Goal: Entertainment & Leisure: Browse casually

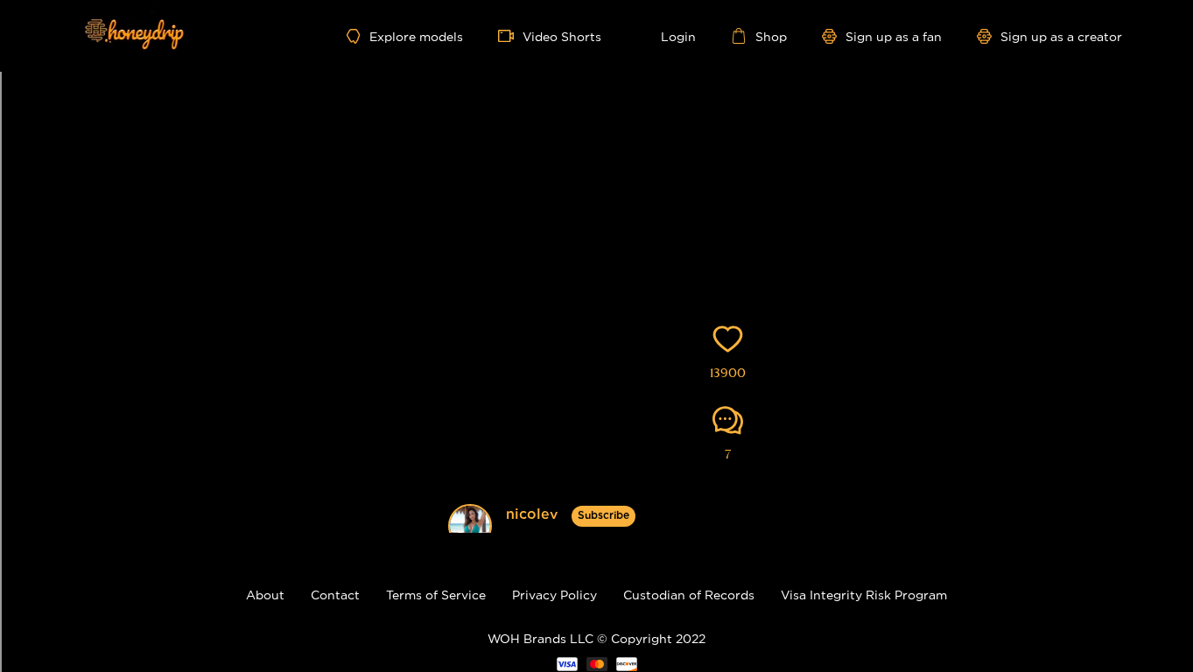
scroll to position [1, 0]
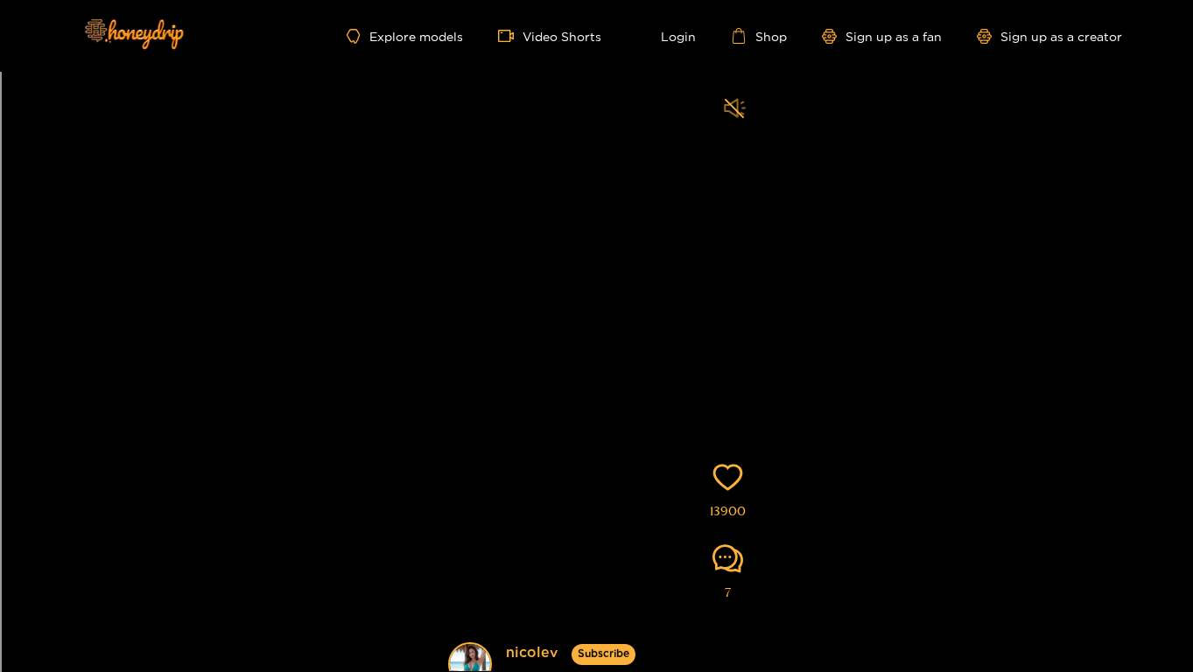
click at [740, 109] on icon "sound" at bounding box center [735, 108] width 22 height 22
click at [728, 481] on icon "heart" at bounding box center [727, 477] width 31 height 31
click at [730, 481] on icon "heart" at bounding box center [730, 477] width 30 height 26
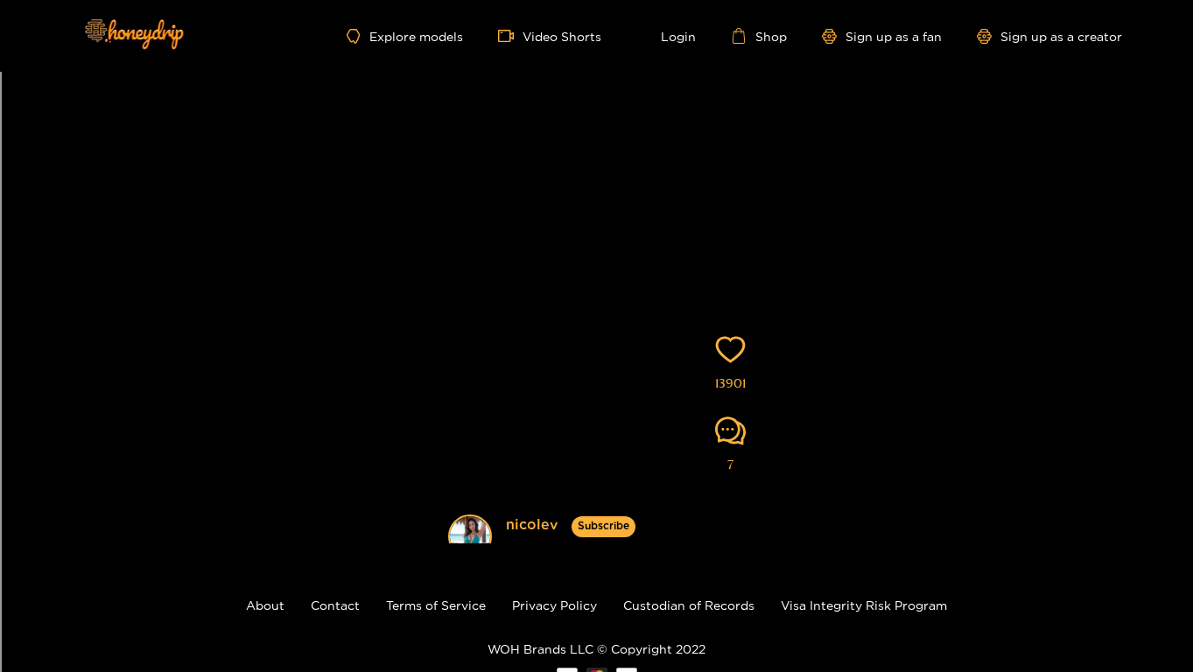
scroll to position [132, 0]
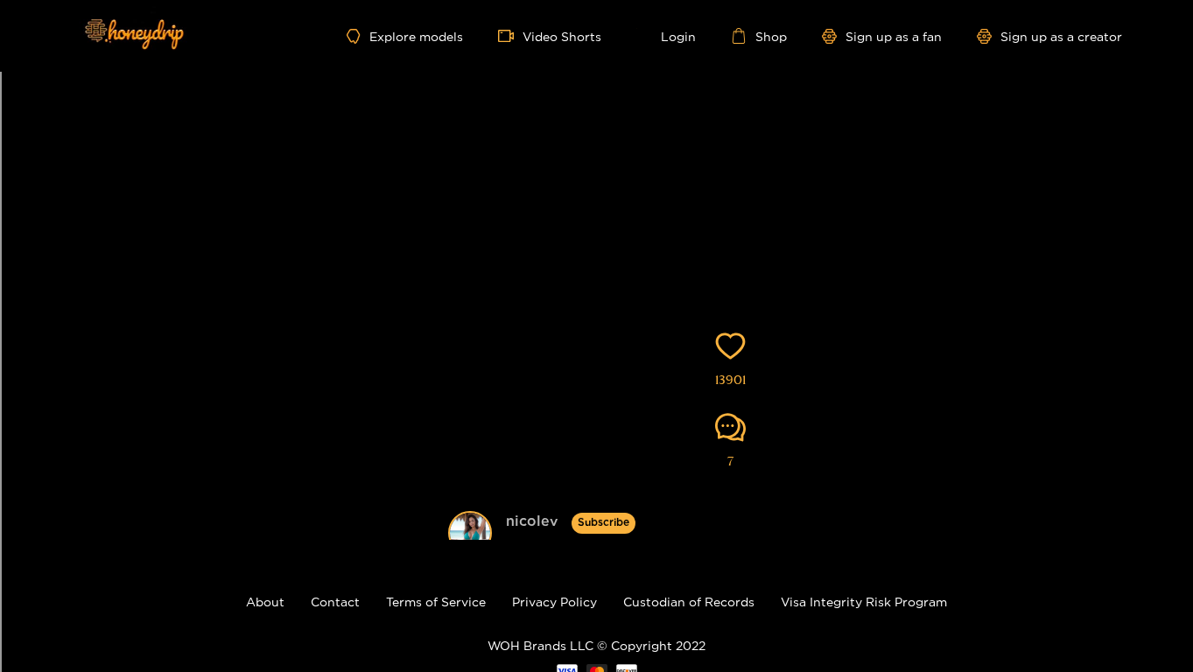
click at [517, 520] on link "nicolev" at bounding box center [532, 522] width 53 height 22
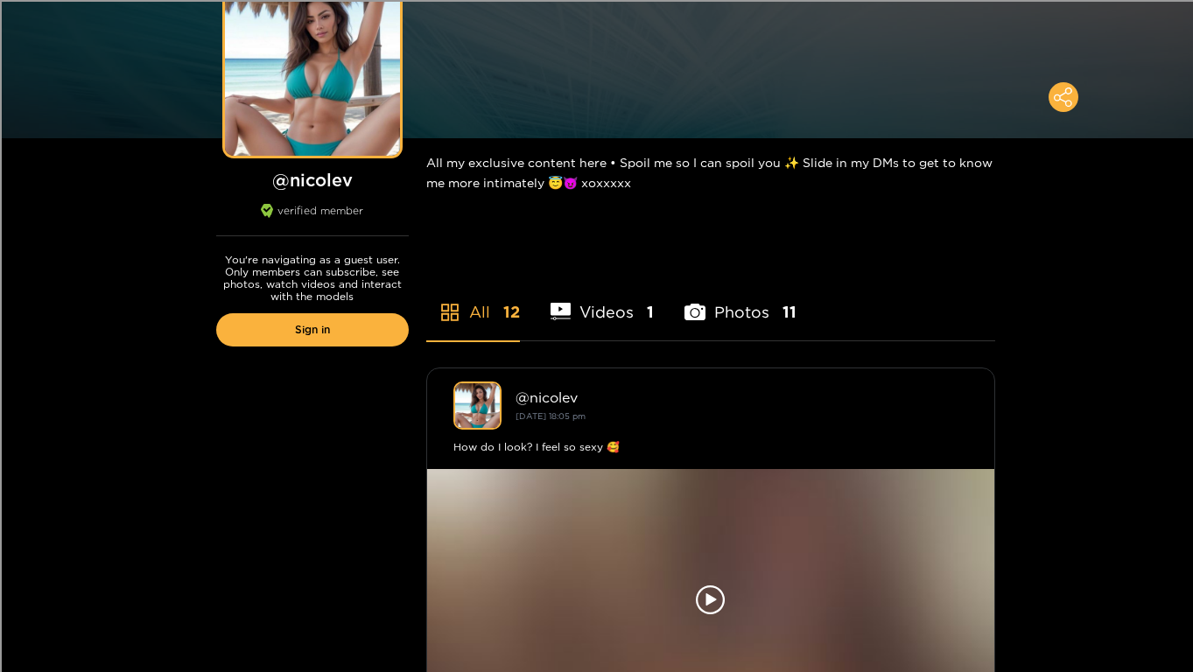
scroll to position [182, 0]
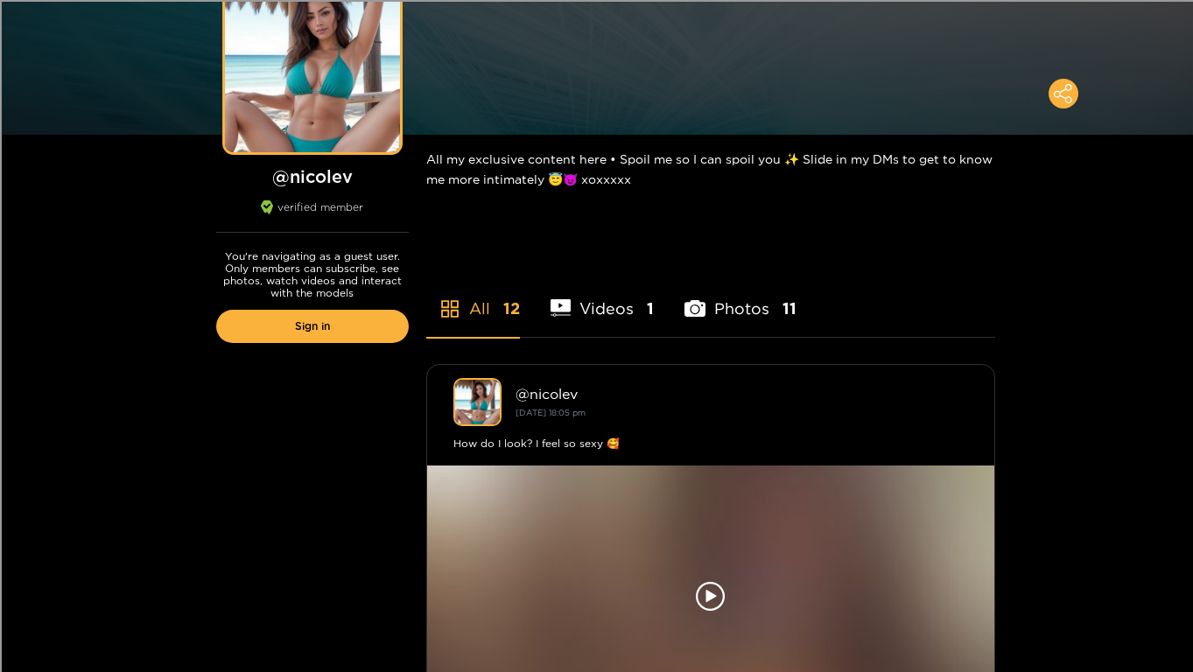
click at [586, 312] on li "Videos 1" at bounding box center [602, 297] width 104 height 79
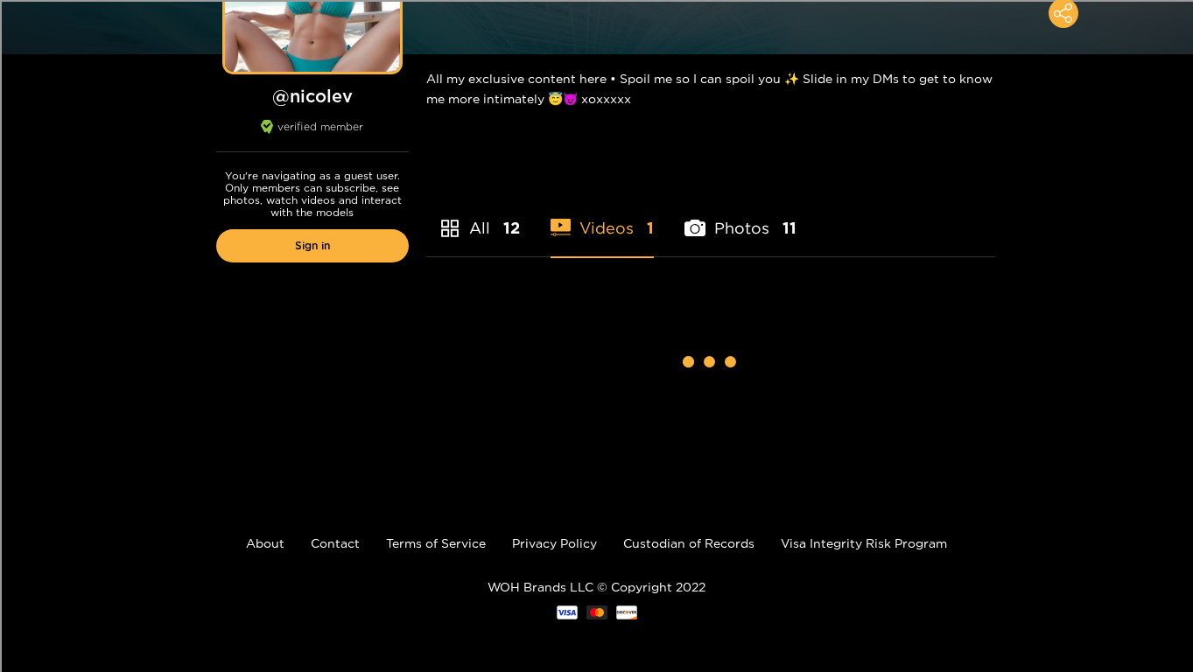
scroll to position [0, 0]
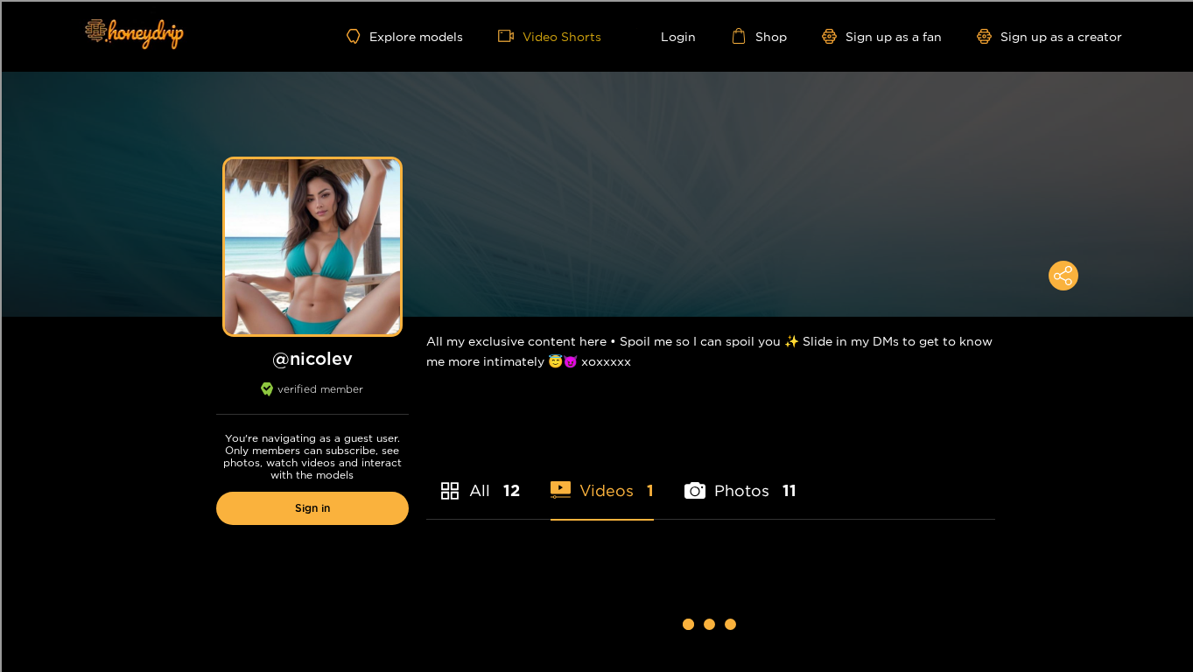
click at [547, 30] on link "Video Shorts" at bounding box center [549, 36] width 103 height 16
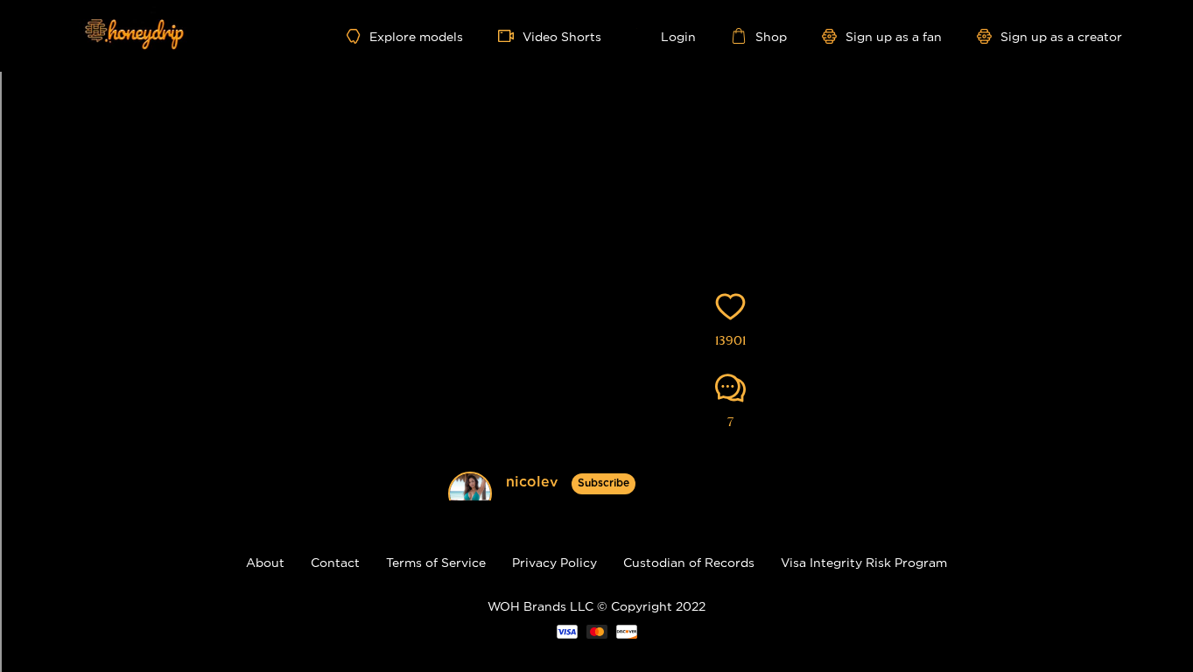
scroll to position [173, 0]
click at [525, 25] on div "Explore models Video Shorts Login Shop Sign up as a fan Sign up as a creator" at bounding box center [597, 36] width 1050 height 72
click at [533, 36] on link "Video Shorts" at bounding box center [549, 36] width 103 height 16
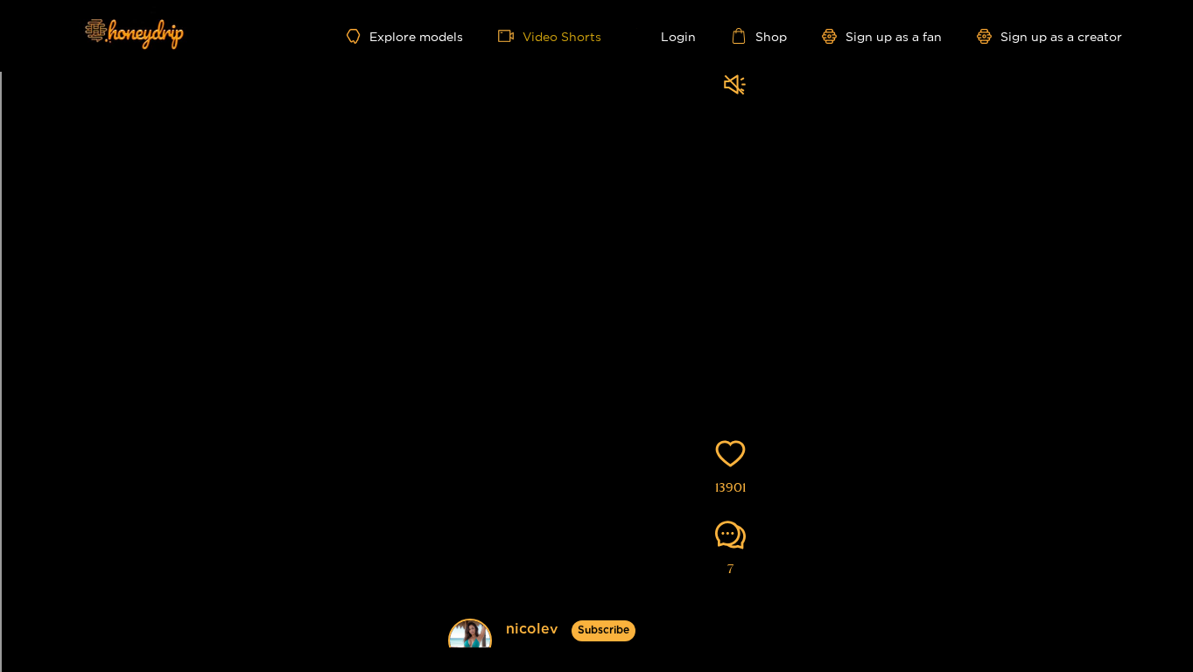
scroll to position [0, 0]
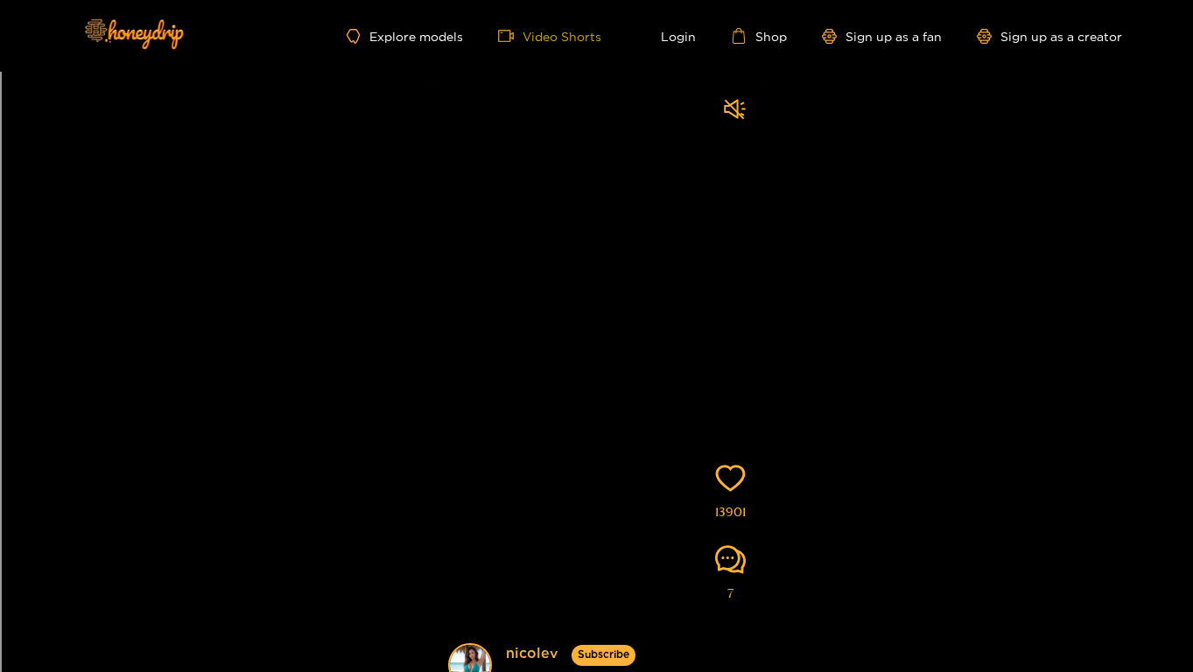
click at [533, 36] on link "Video Shorts" at bounding box center [549, 36] width 103 height 16
click at [723, 564] on icon "comment" at bounding box center [730, 559] width 31 height 31
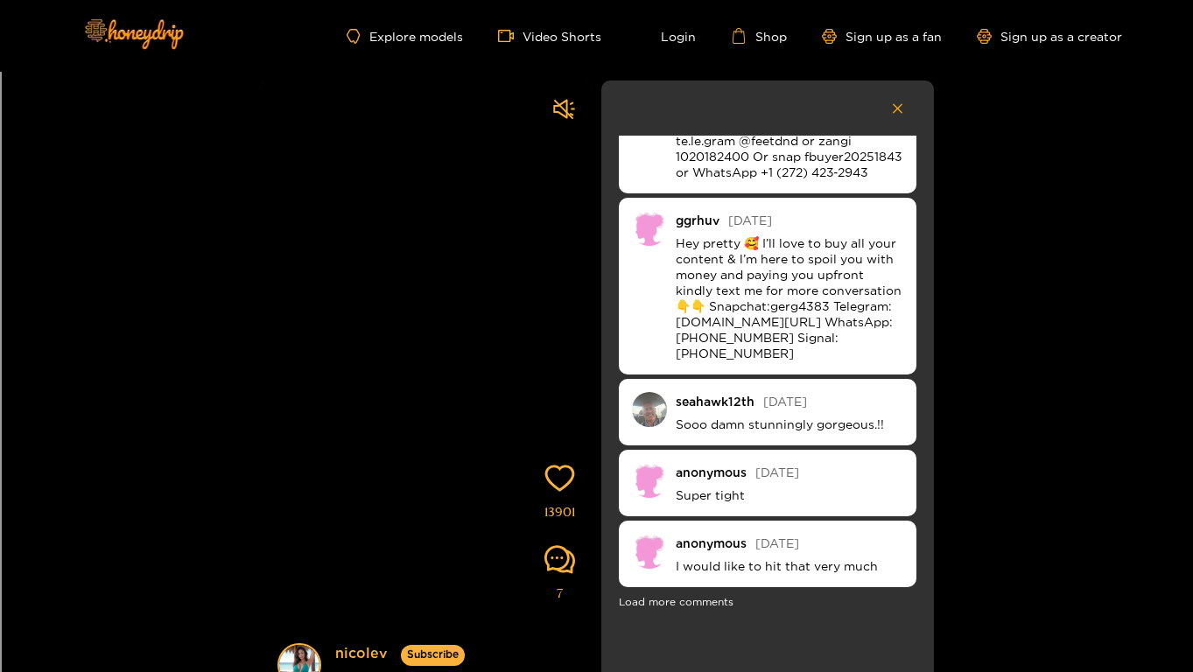
scroll to position [203, 0]
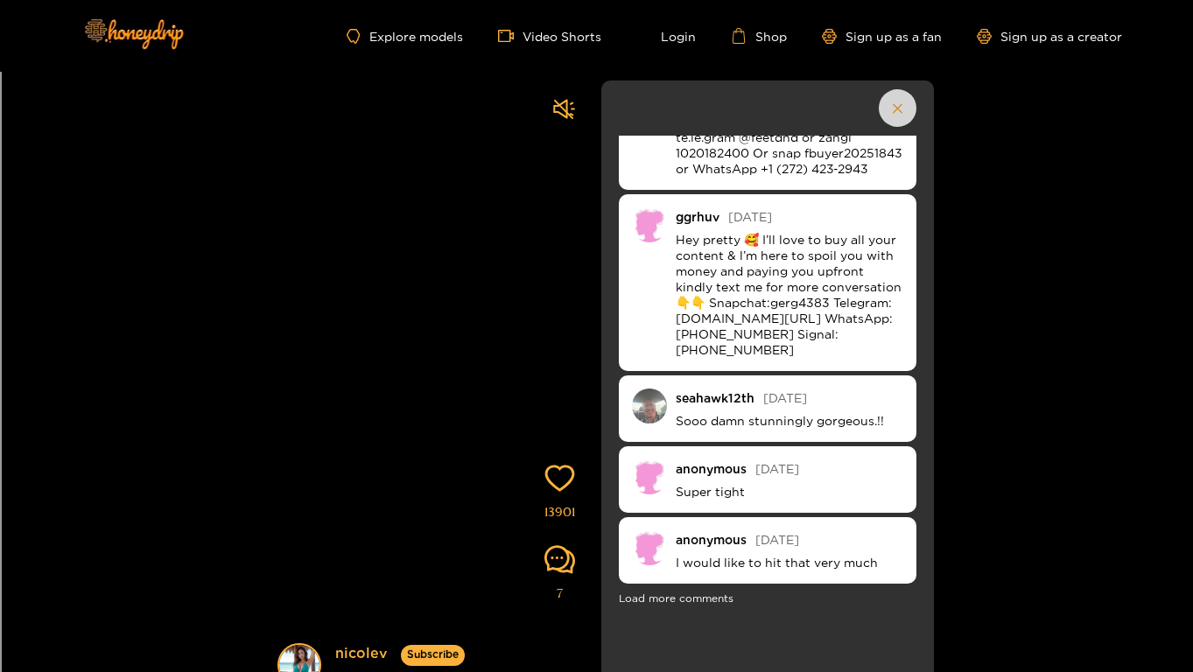
click at [893, 109] on icon "button" at bounding box center [897, 109] width 11 height 14
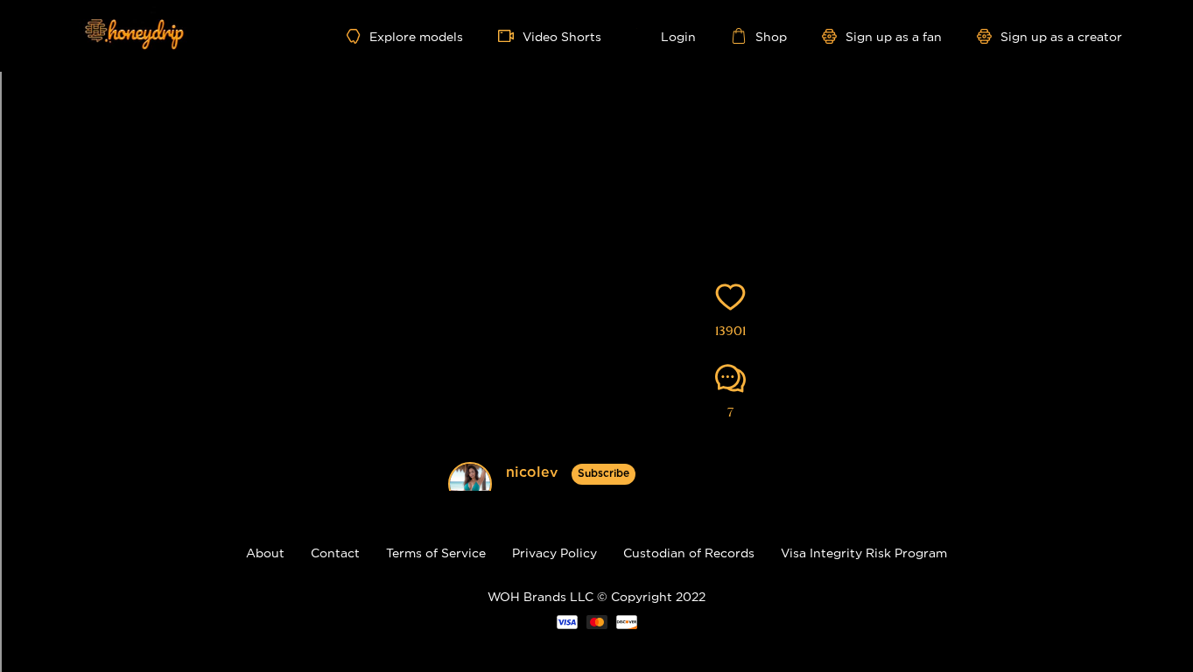
scroll to position [191, 0]
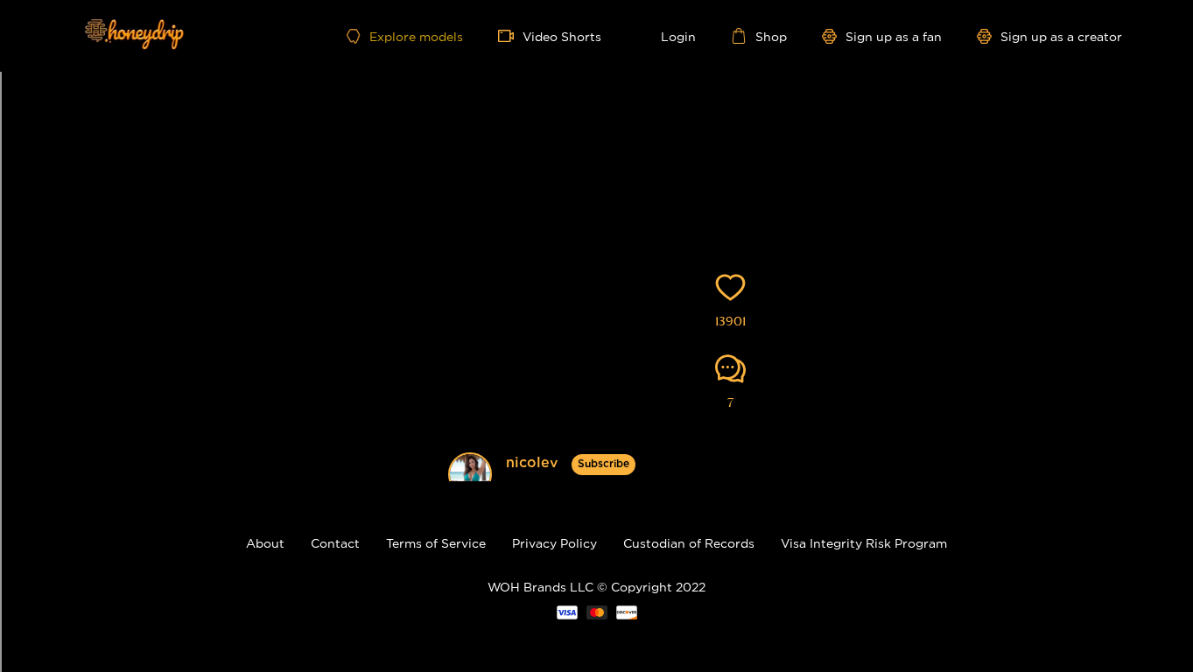
click at [410, 39] on link "Explore models" at bounding box center [405, 36] width 116 height 15
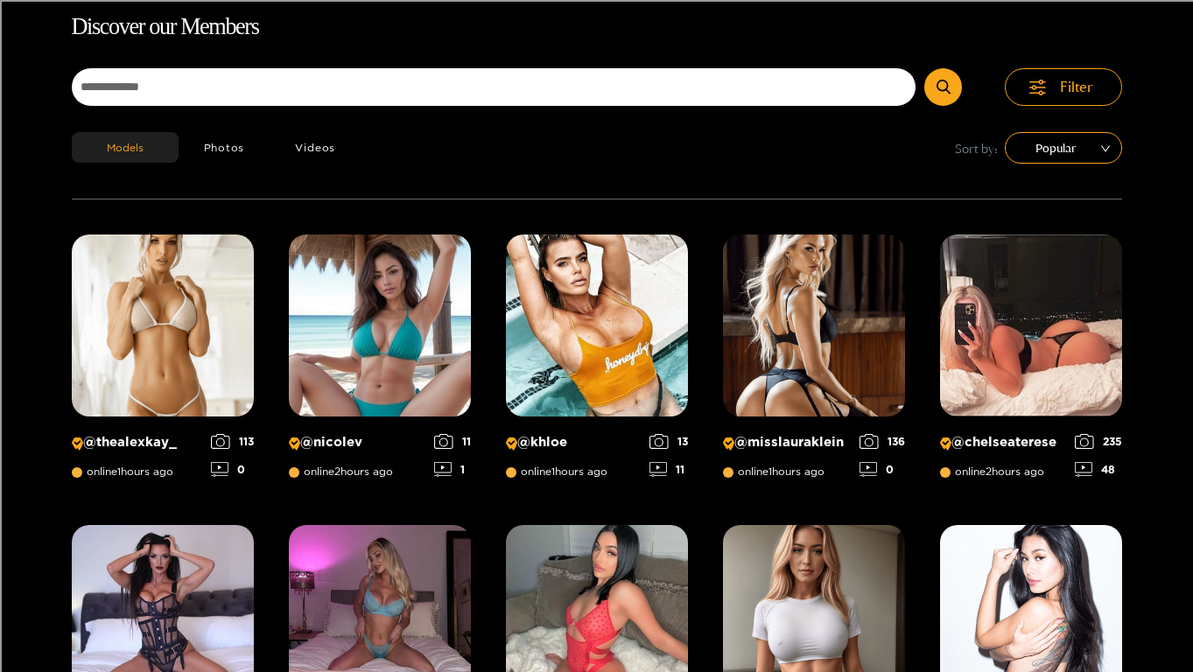
scroll to position [116, 0]
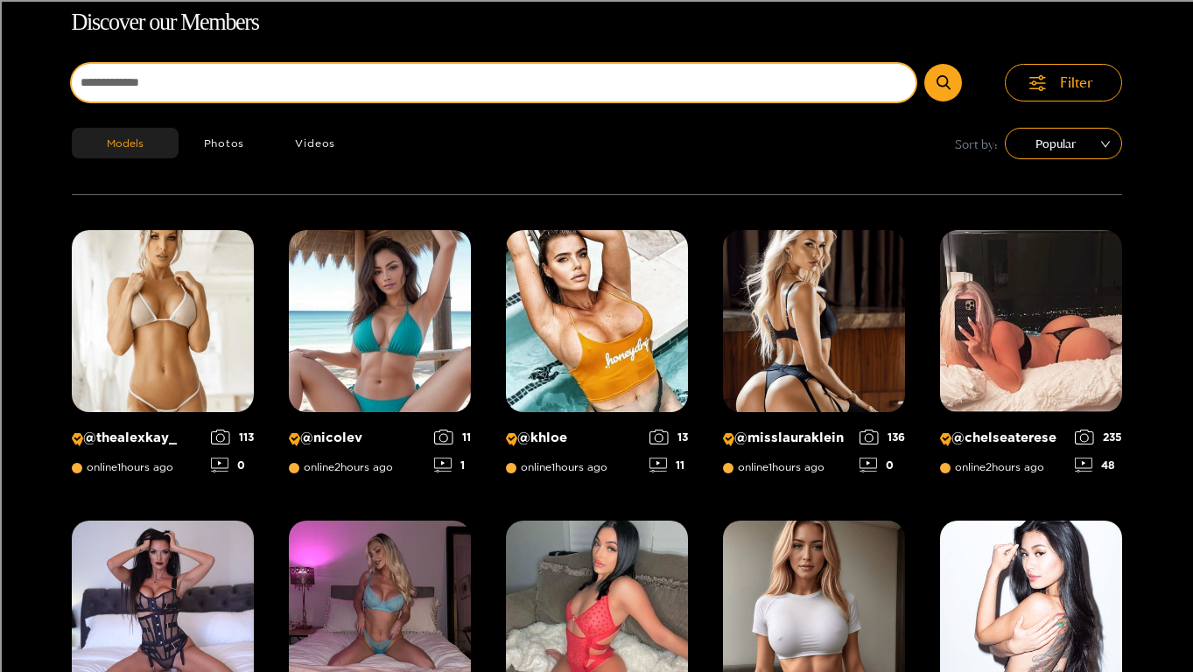
click at [391, 95] on input at bounding box center [494, 83] width 844 height 38
click at [924, 64] on button "submit" at bounding box center [943, 83] width 38 height 38
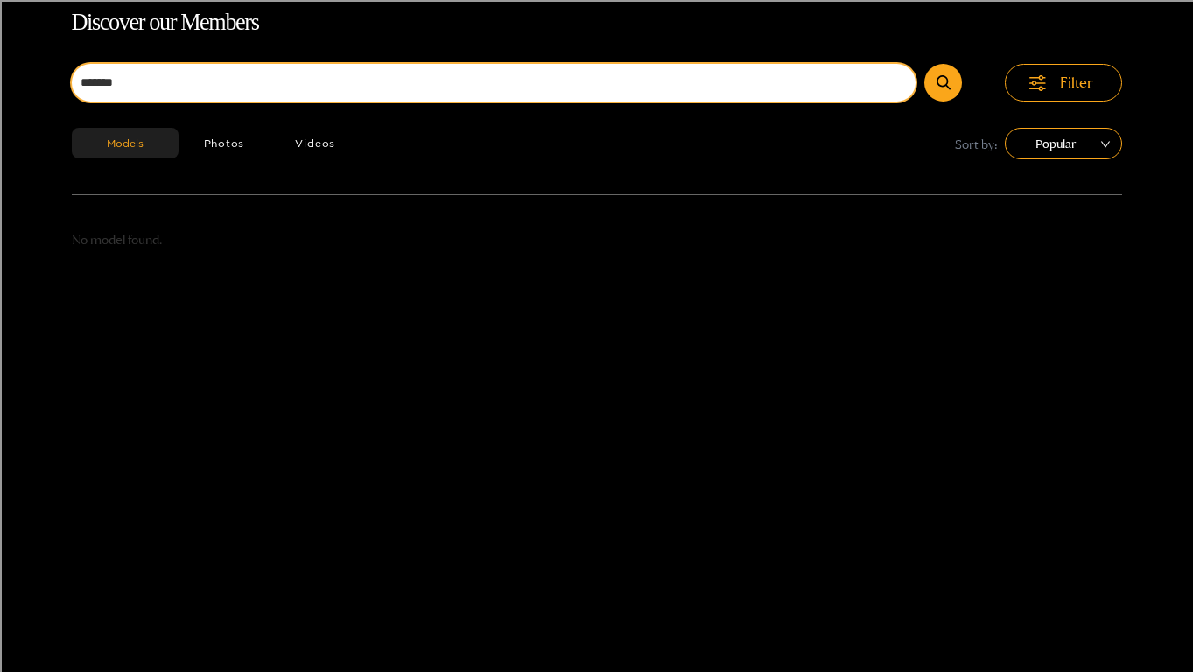
scroll to position [112, 0]
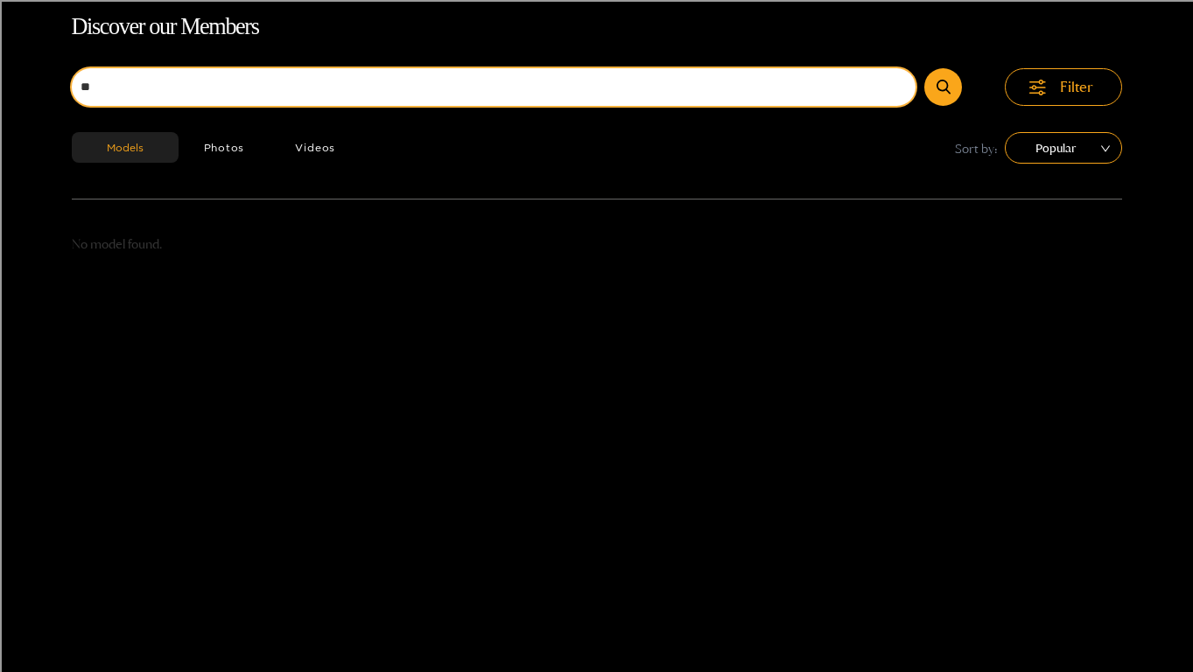
type input "*"
click at [924, 68] on button "submit" at bounding box center [943, 87] width 38 height 38
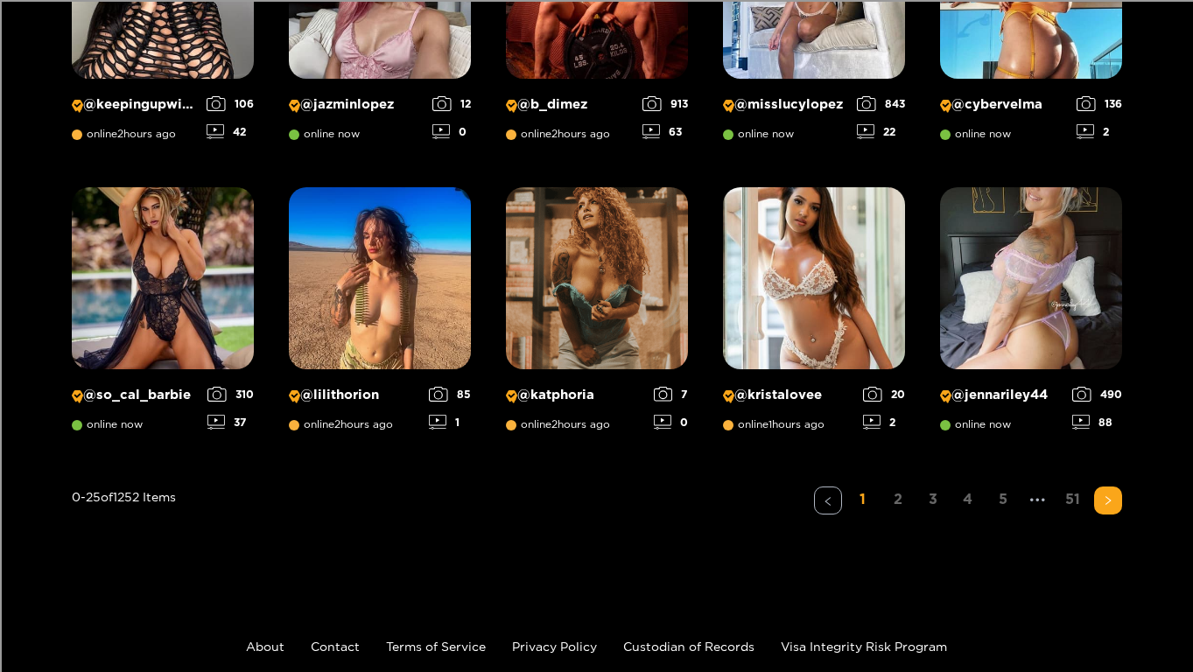
scroll to position [1332, 0]
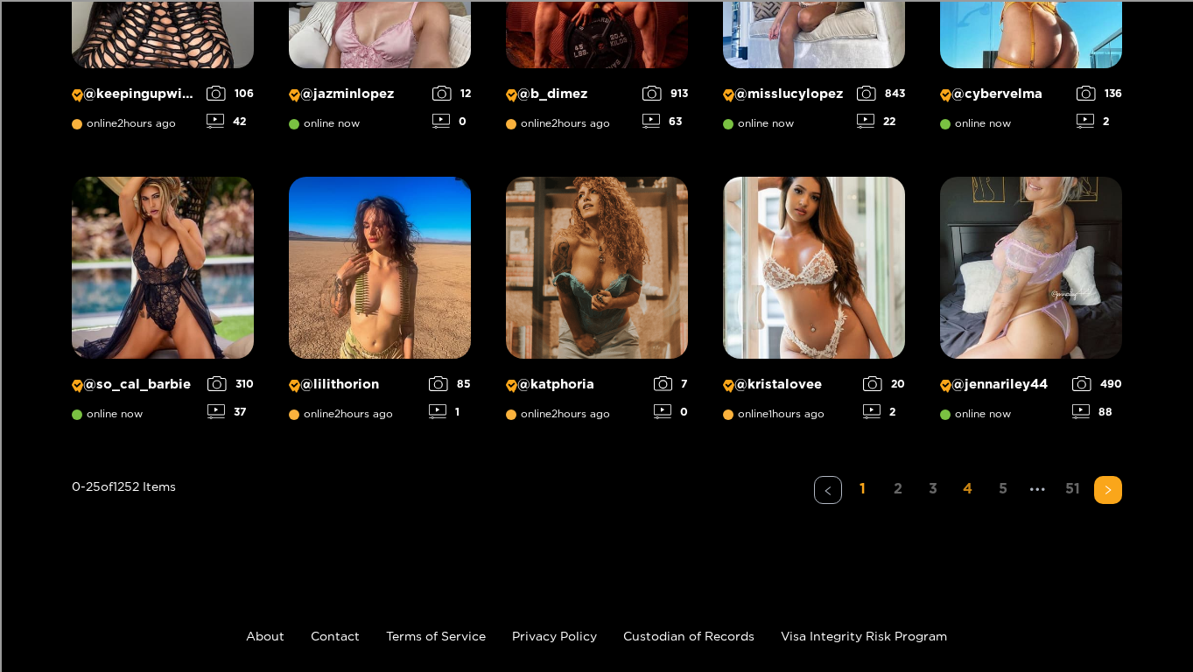
click at [979, 483] on link "4" at bounding box center [968, 488] width 28 height 25
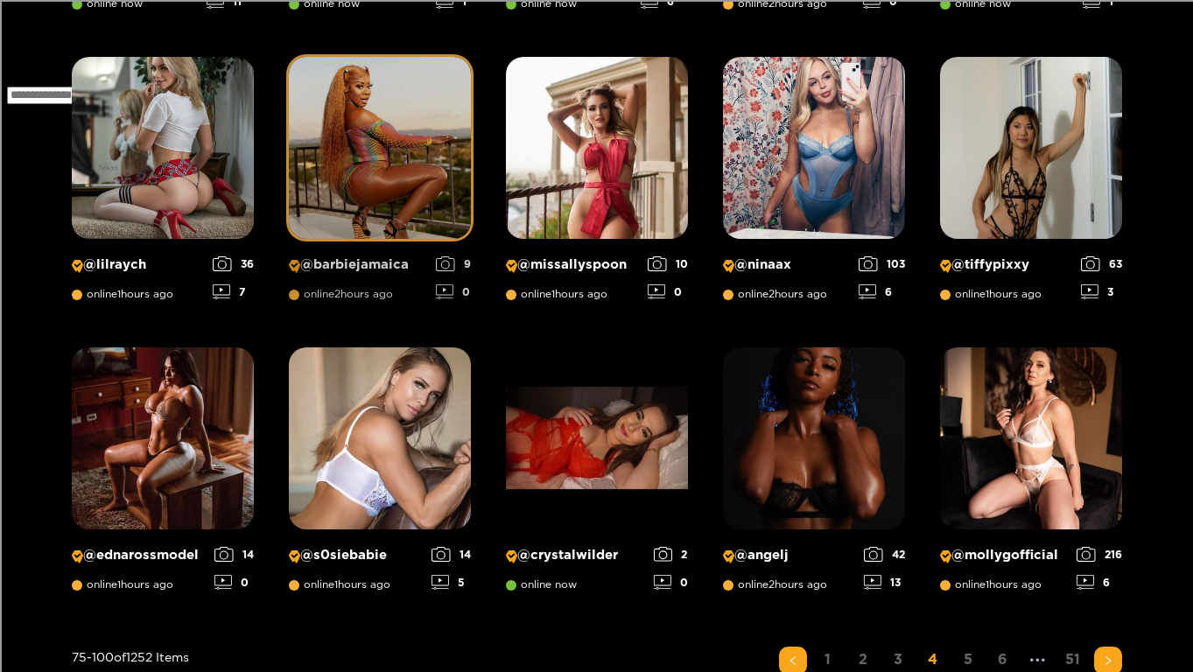
scroll to position [1159, 0]
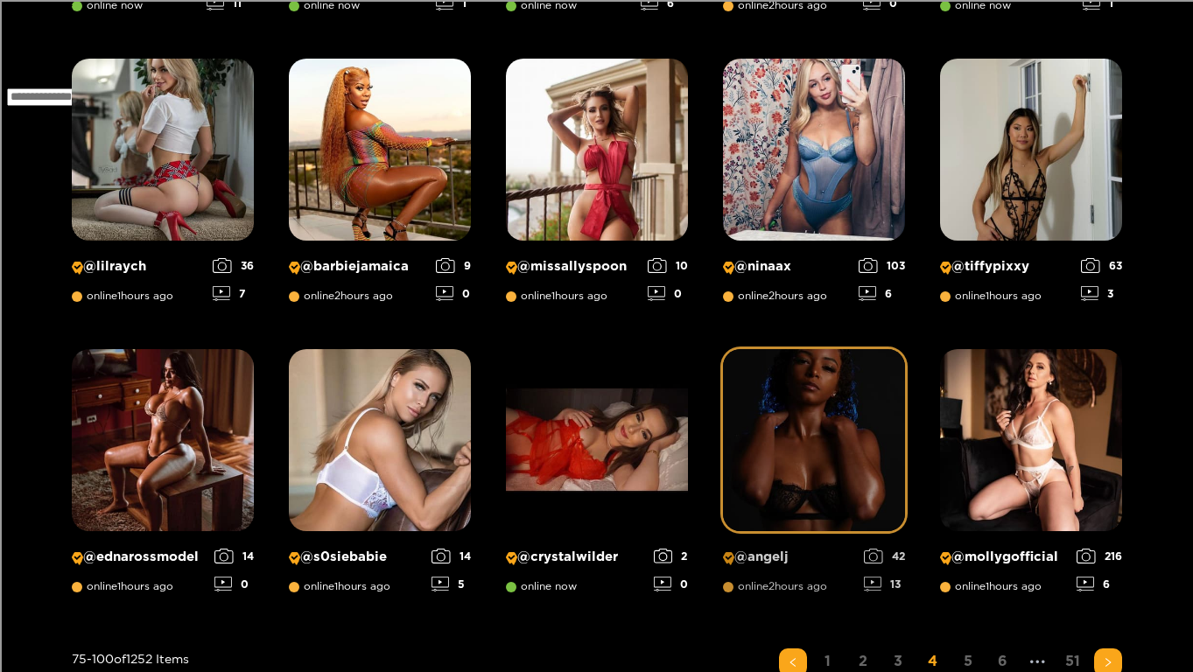
click at [827, 453] on img at bounding box center [814, 440] width 182 height 182
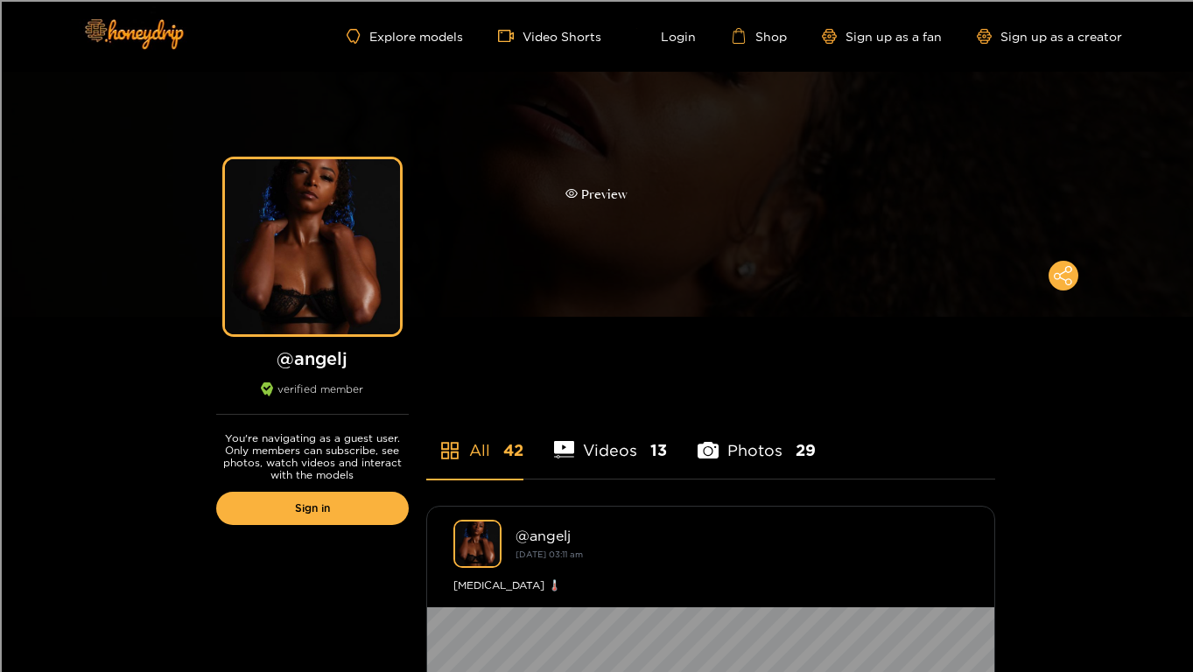
scroll to position [107, 0]
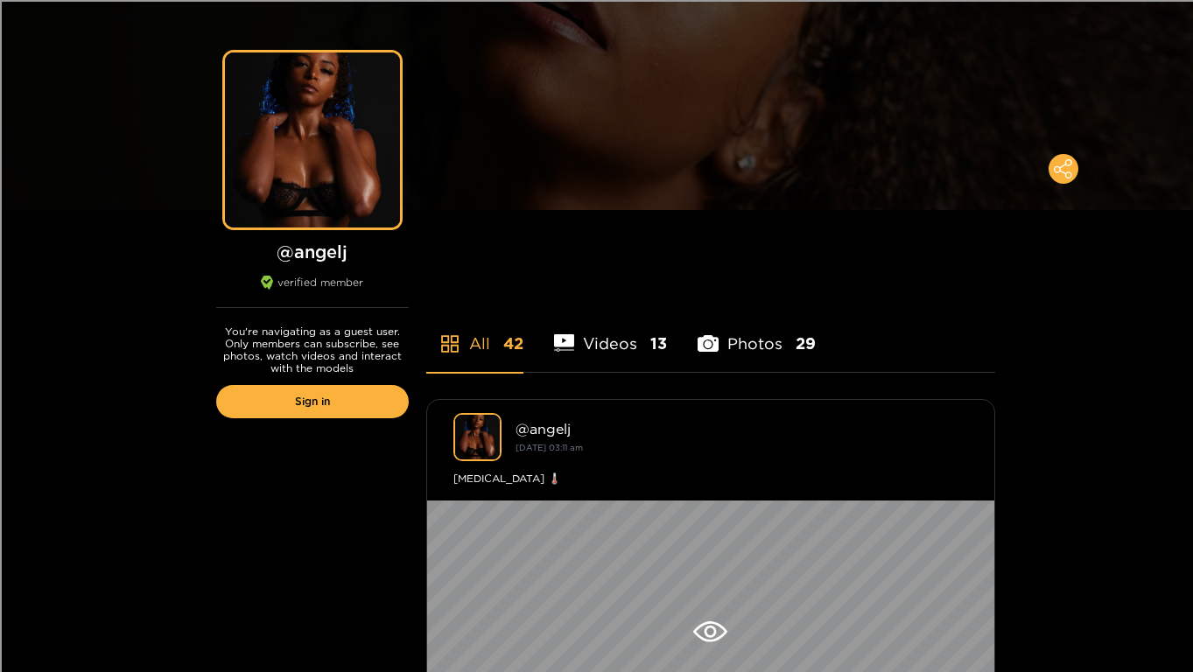
click at [606, 343] on li "Videos 13" at bounding box center [611, 332] width 114 height 79
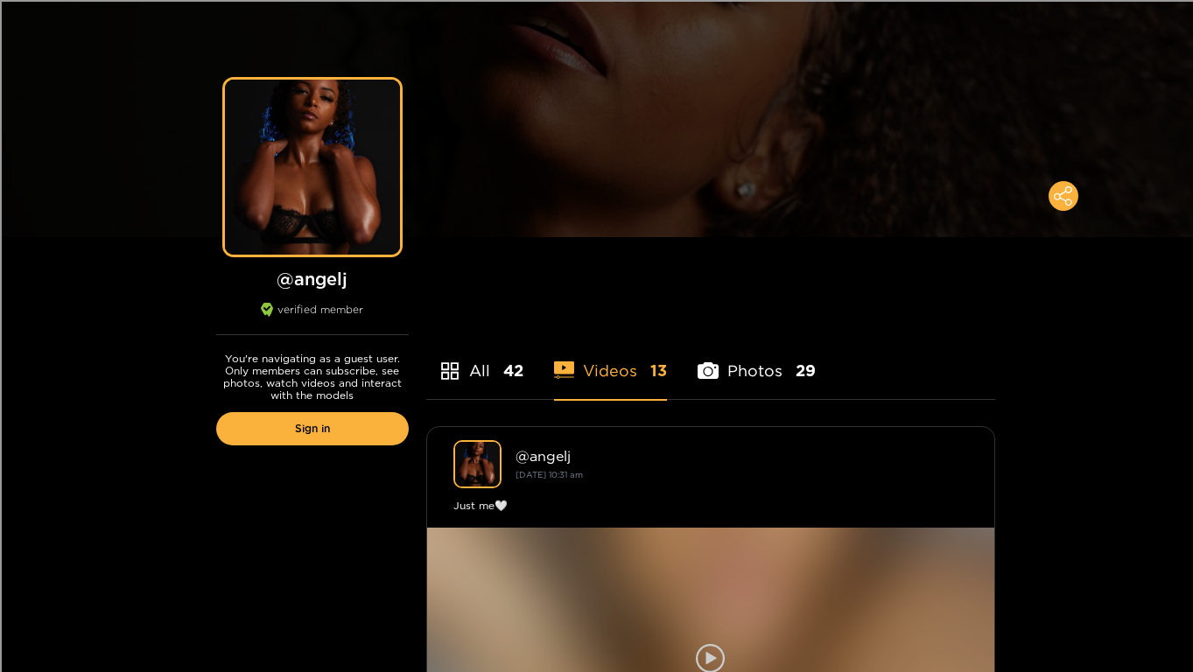
scroll to position [0, 0]
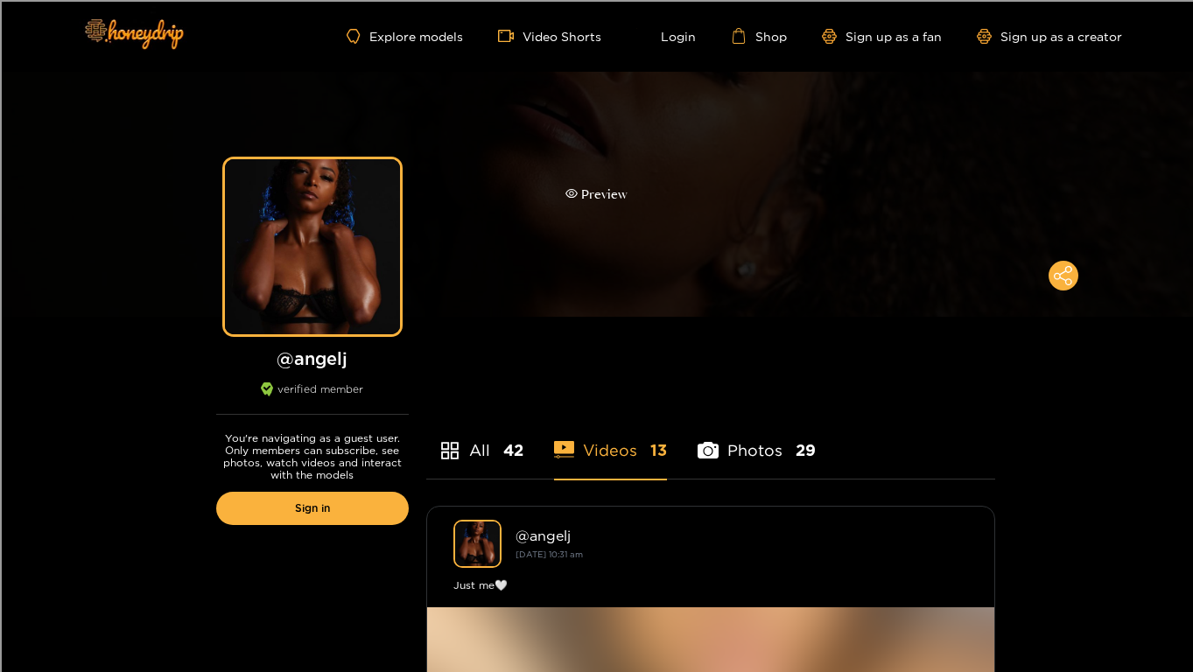
click at [627, 234] on div "Preview" at bounding box center [596, 194] width 1193 height 245
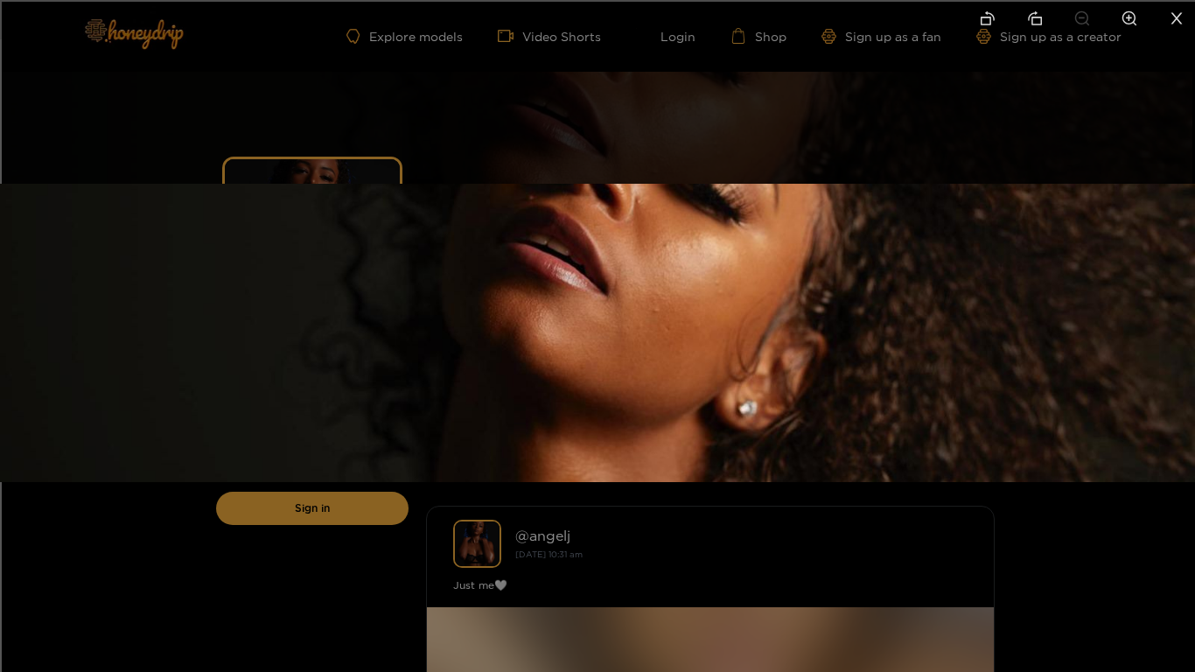
click at [260, 108] on div at bounding box center [597, 336] width 1195 height 672
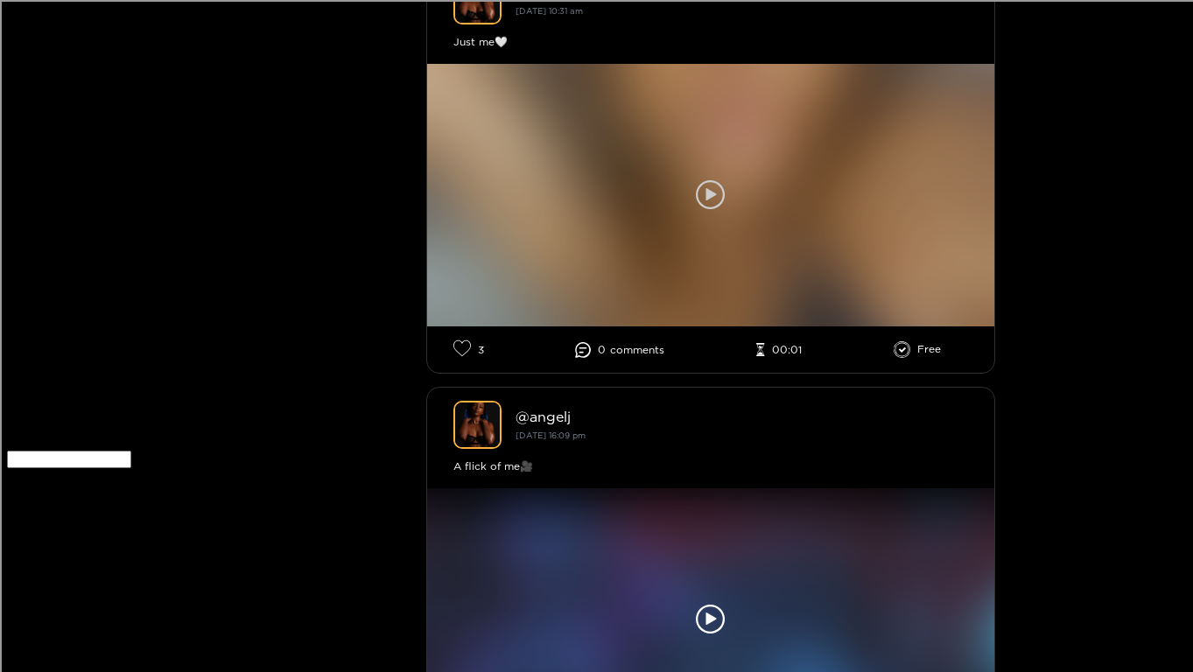
scroll to position [584, 0]
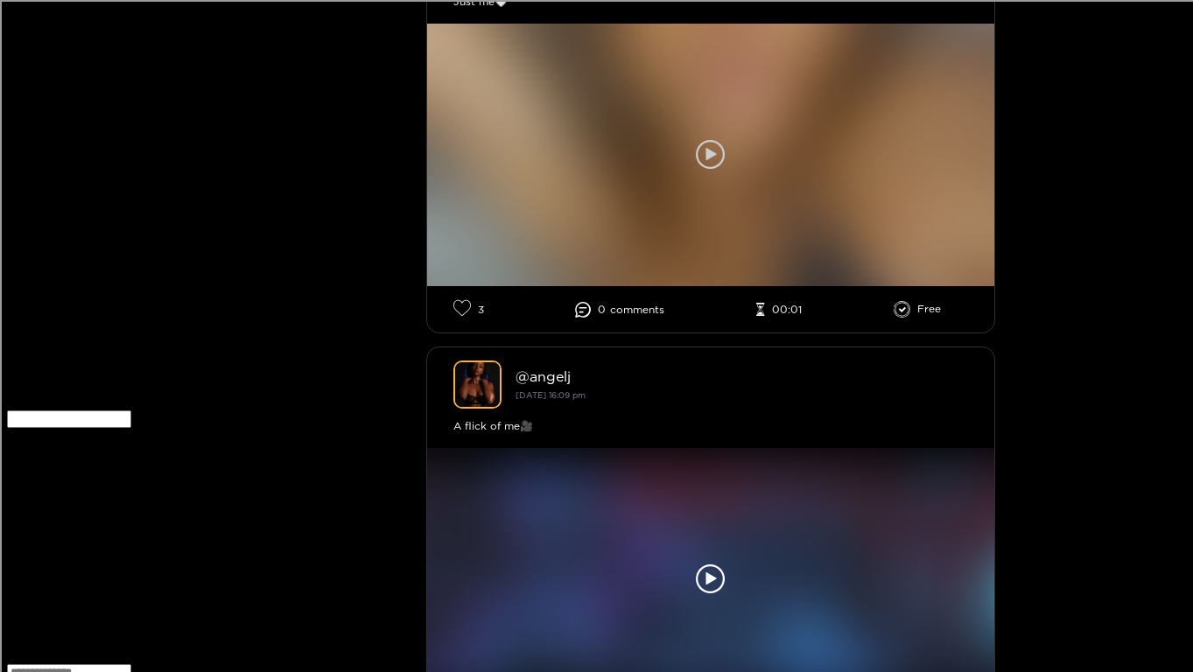
click at [710, 149] on icon at bounding box center [711, 155] width 30 height 30
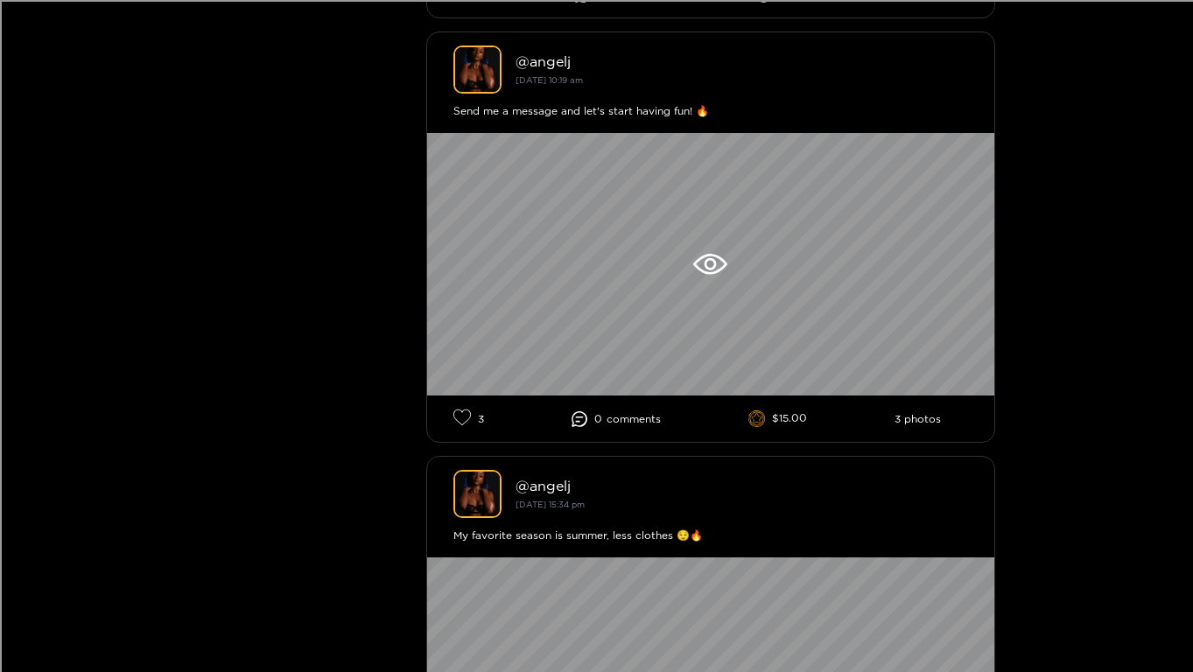
scroll to position [3871, 0]
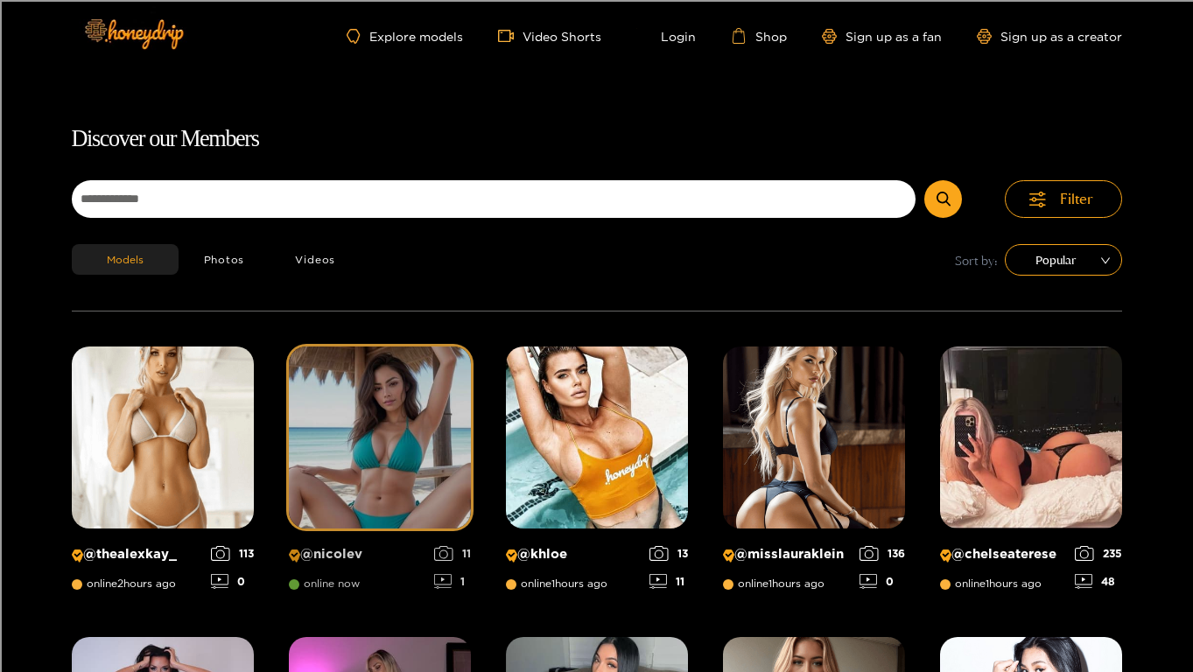
scroll to position [1425, 0]
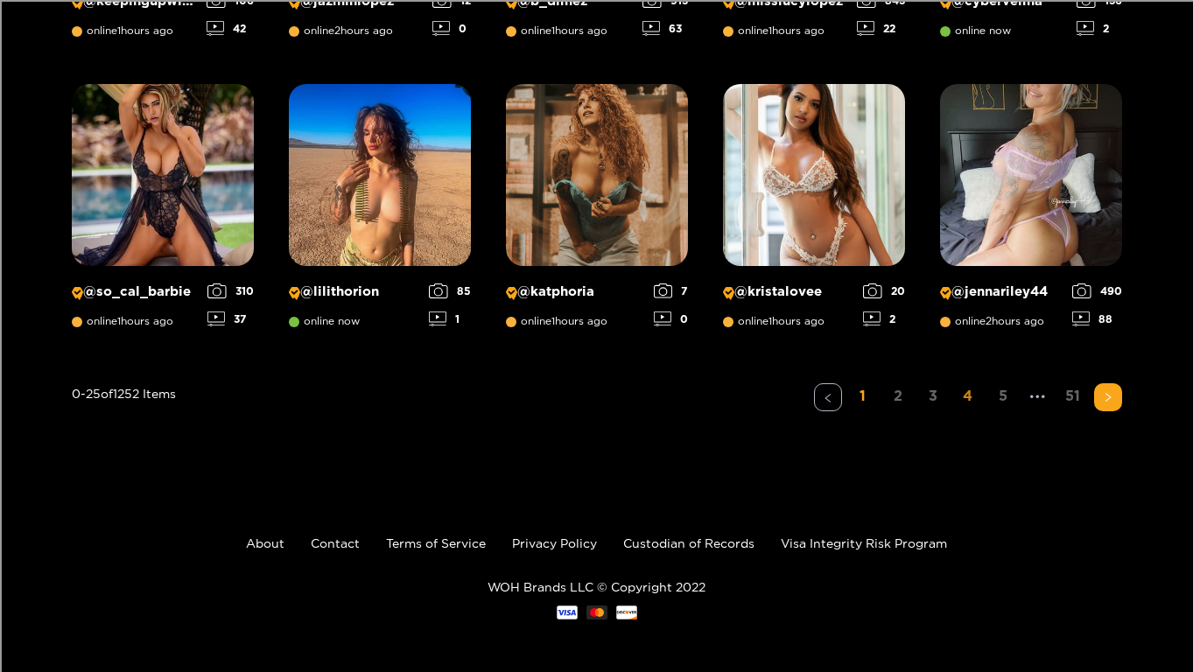
click at [970, 399] on link "4" at bounding box center [968, 395] width 28 height 25
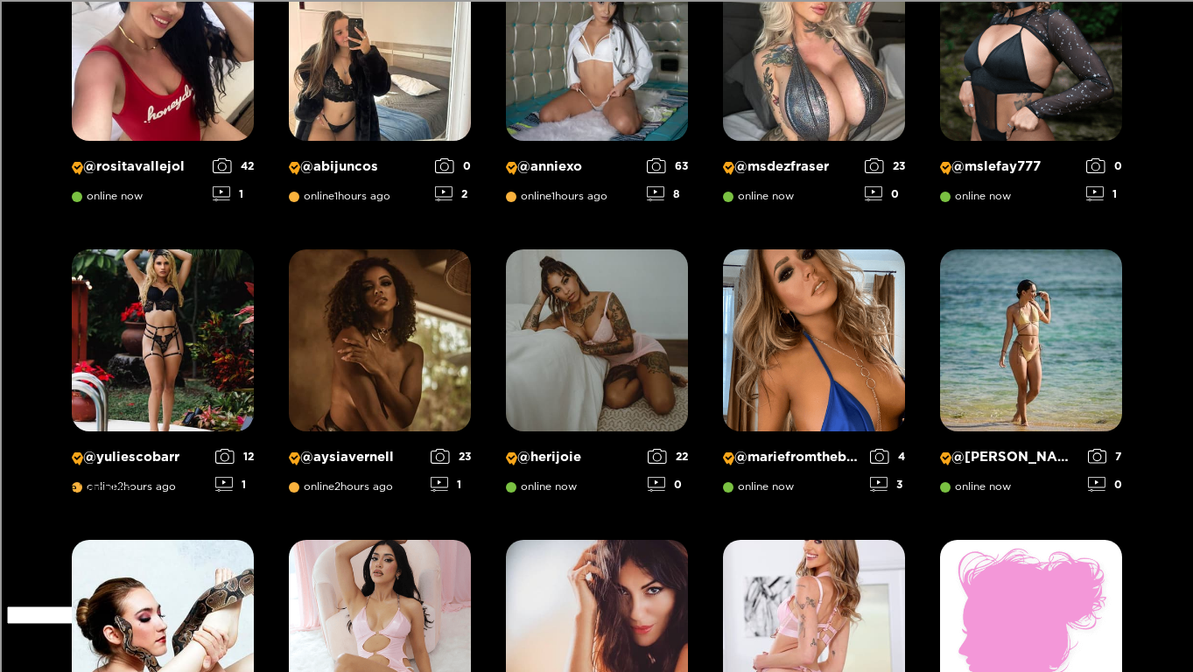
scroll to position [398, 0]
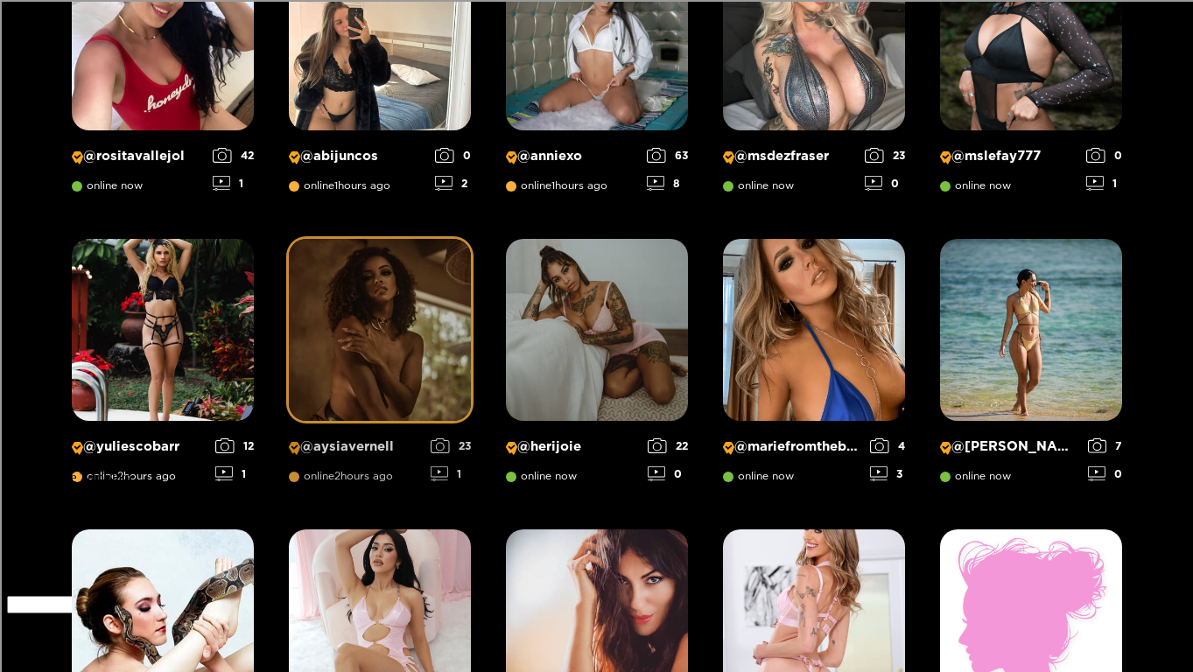
click at [412, 377] on img at bounding box center [380, 330] width 182 height 182
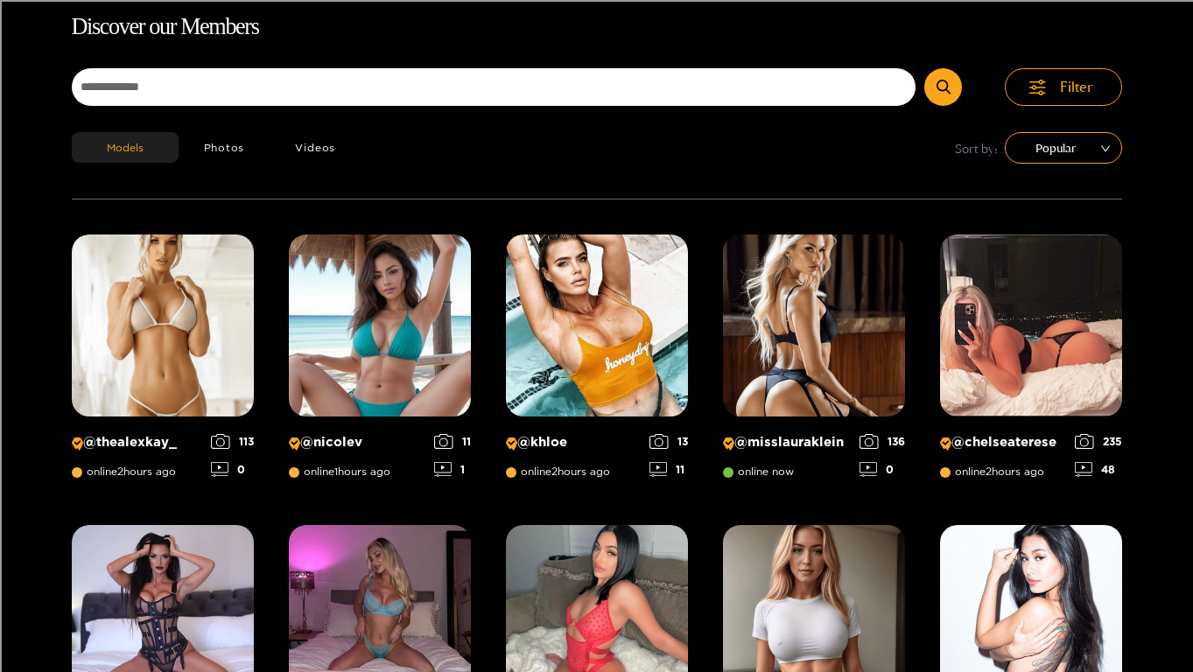
scroll to position [1425, 0]
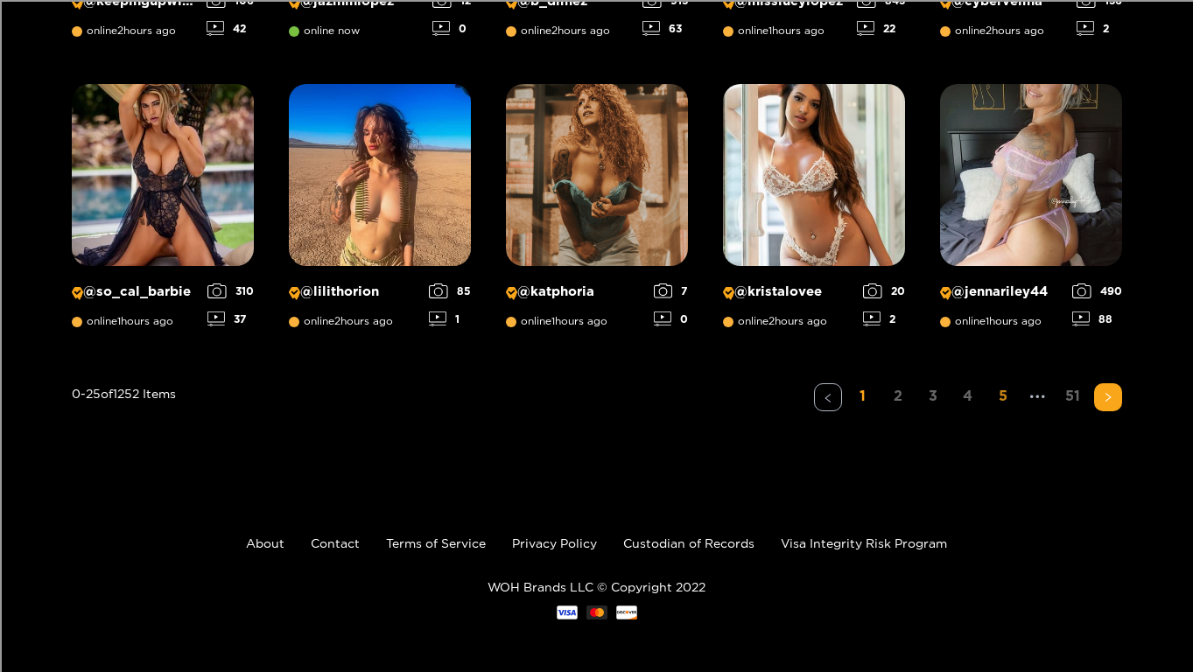
click at [1007, 399] on link "5" at bounding box center [1003, 395] width 28 height 25
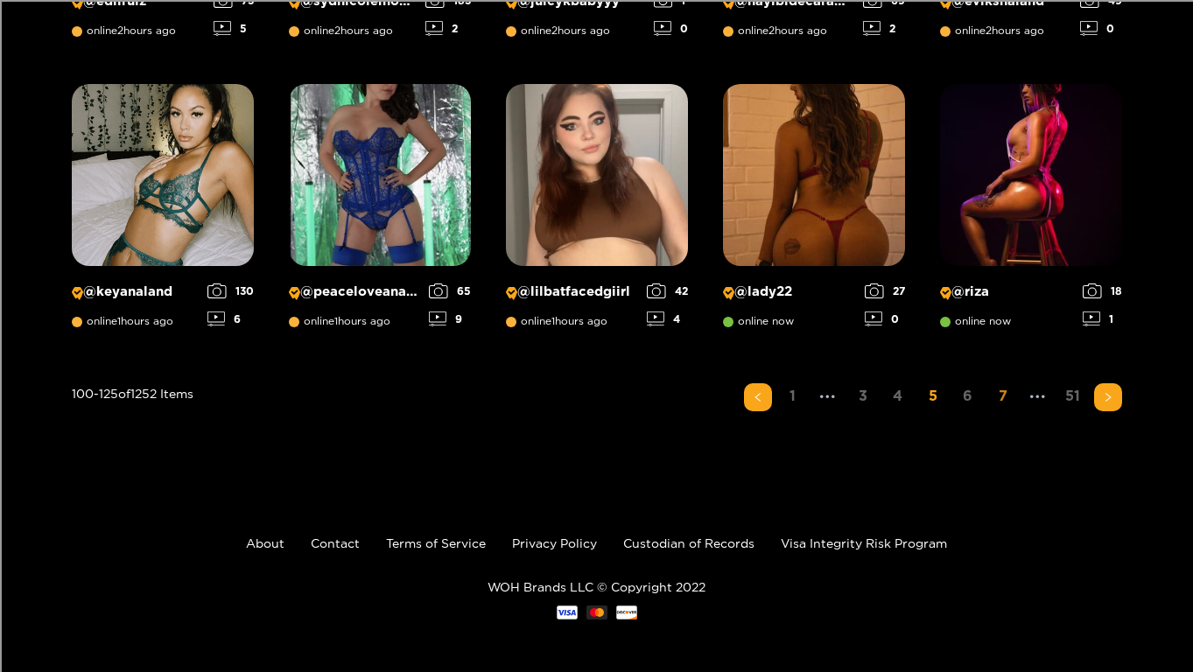
click at [1001, 393] on link "7" at bounding box center [1003, 395] width 28 height 25
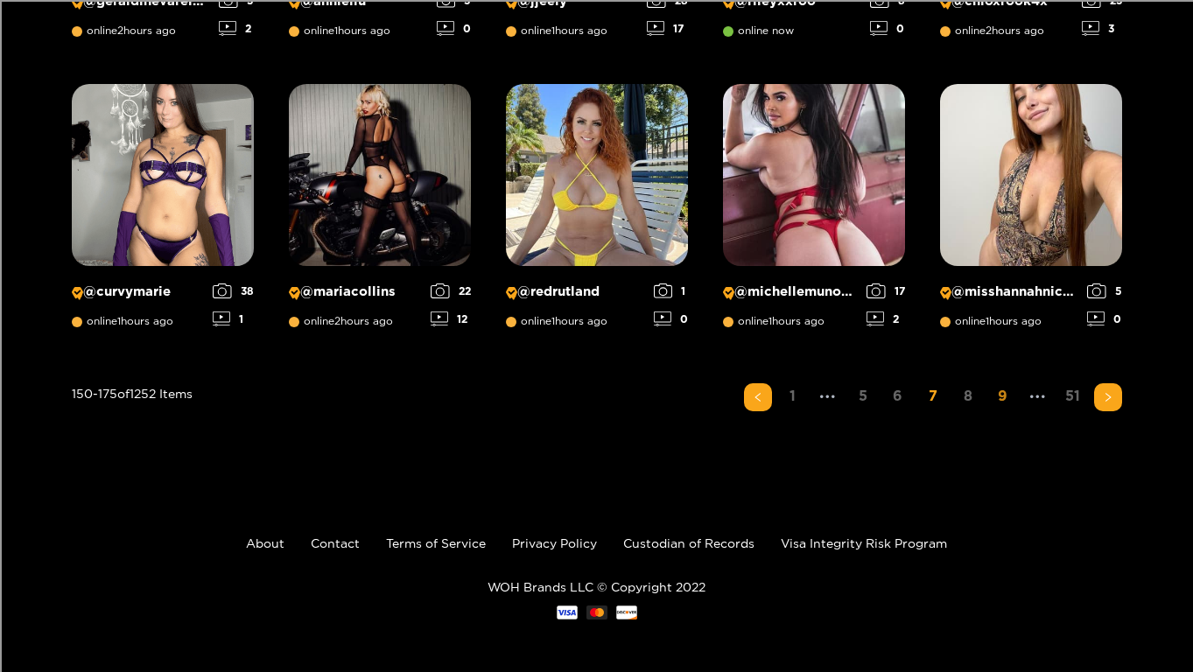
click at [992, 404] on link "9" at bounding box center [1003, 395] width 28 height 25
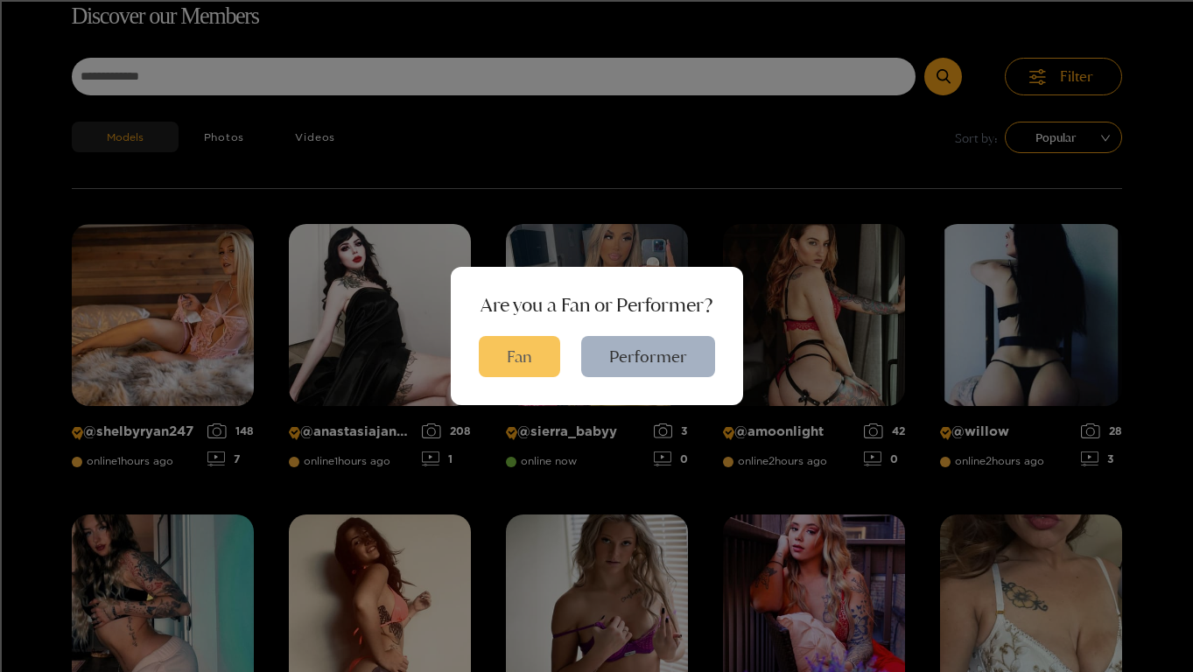
scroll to position [112, 0]
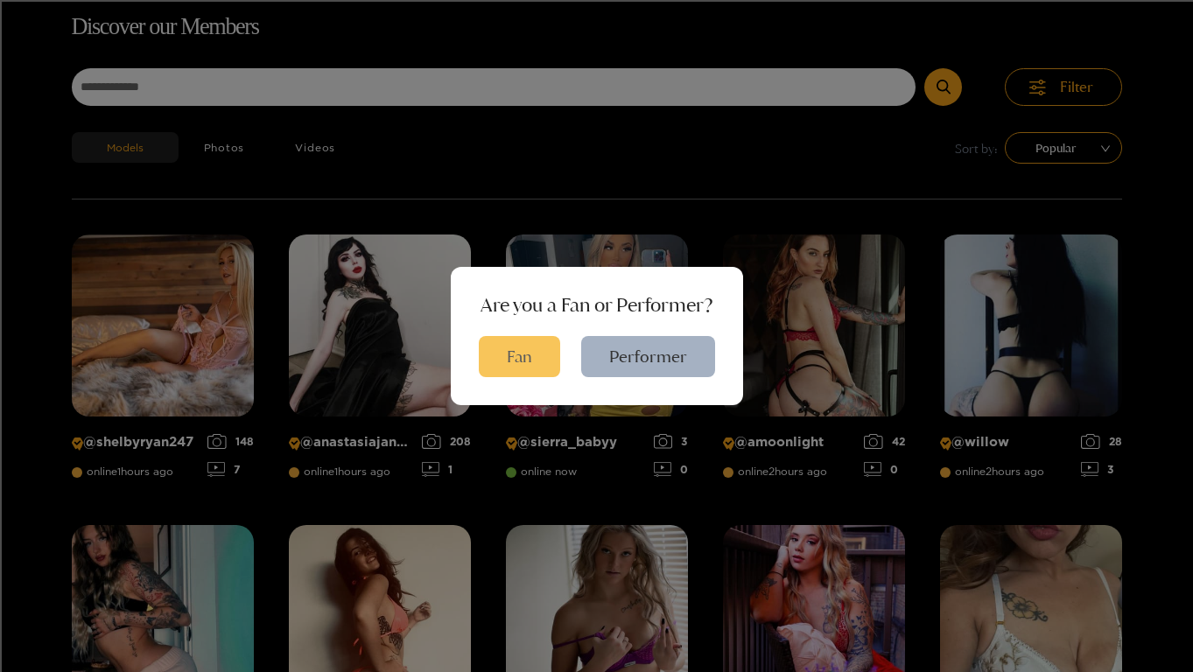
click at [511, 364] on button "Fan" at bounding box center [519, 356] width 81 height 41
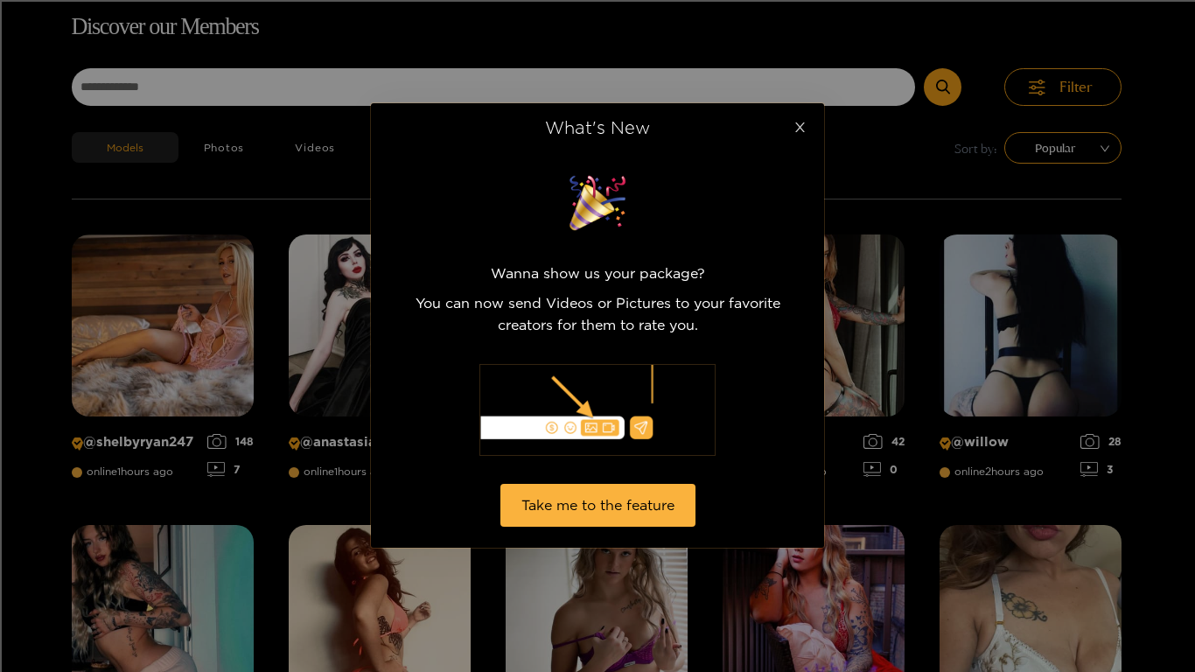
click at [801, 152] on span "Close" at bounding box center [799, 127] width 49 height 49
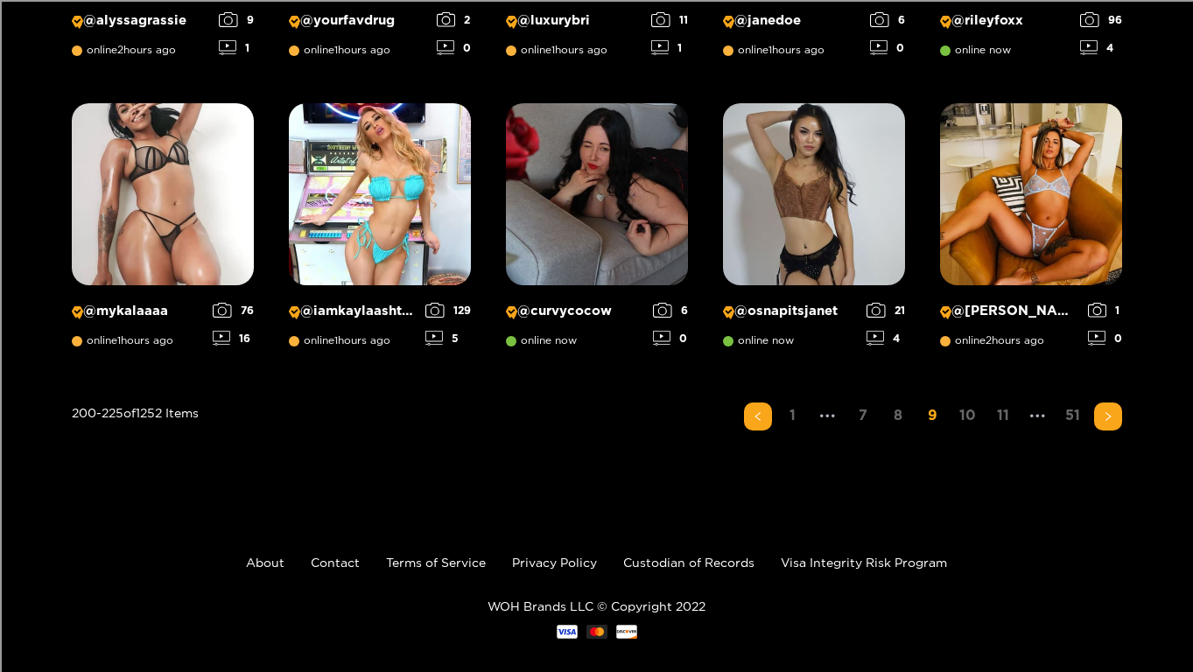
scroll to position [1425, 0]
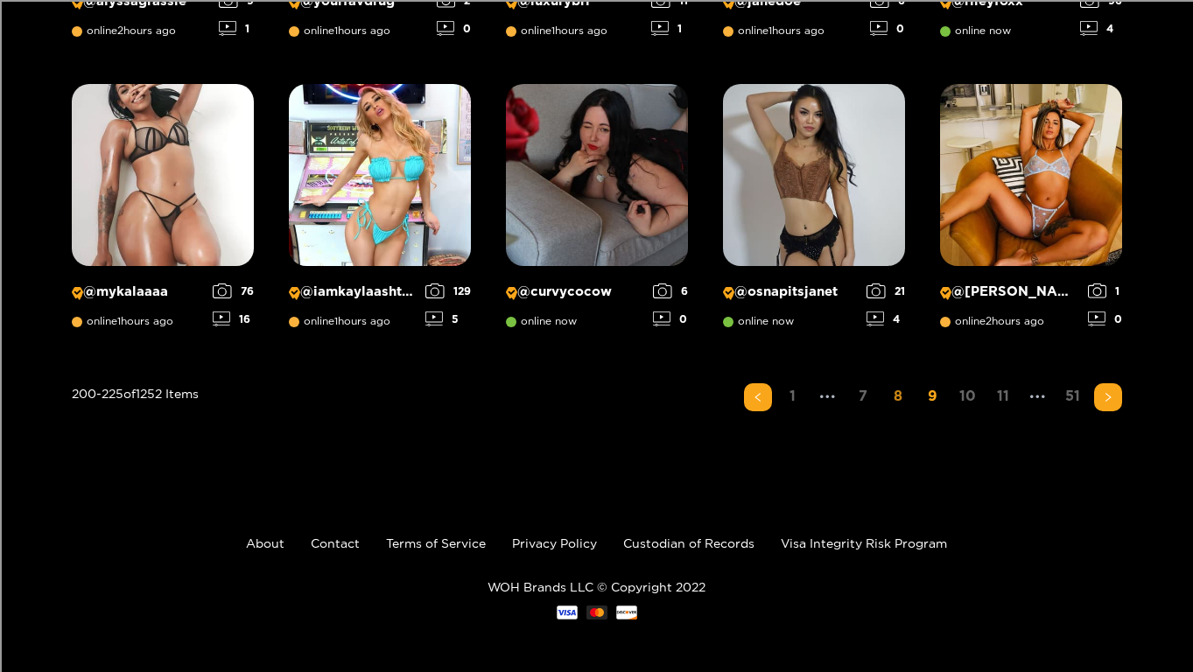
click at [900, 405] on link "8" at bounding box center [898, 395] width 28 height 25
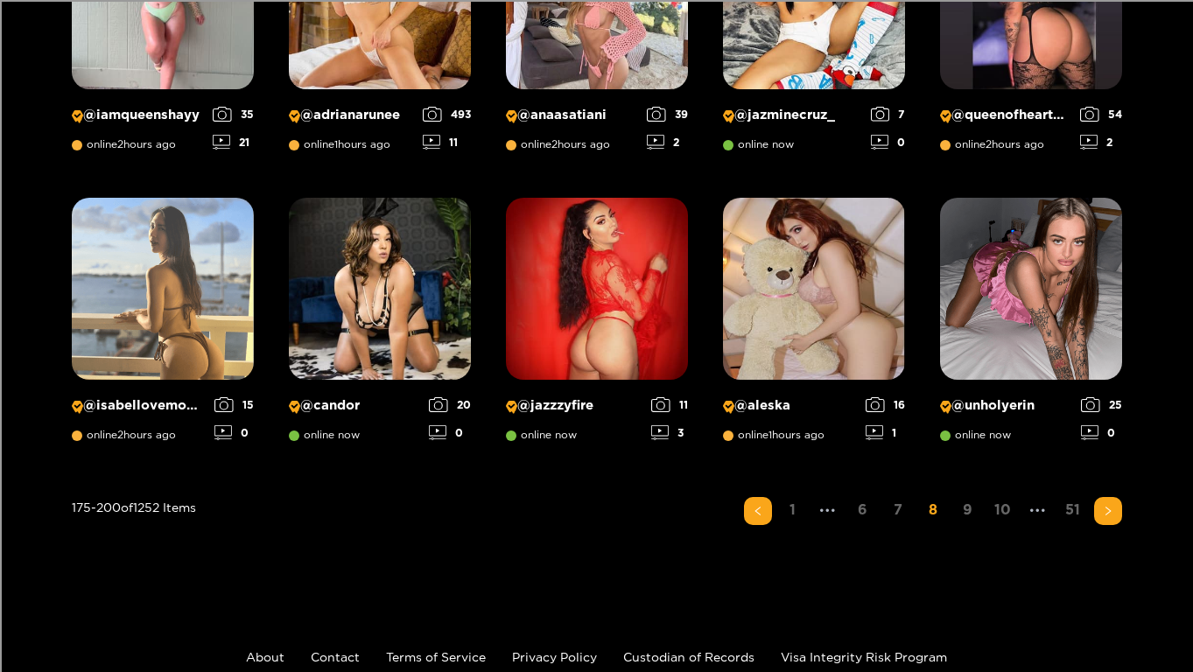
scroll to position [1319, 0]
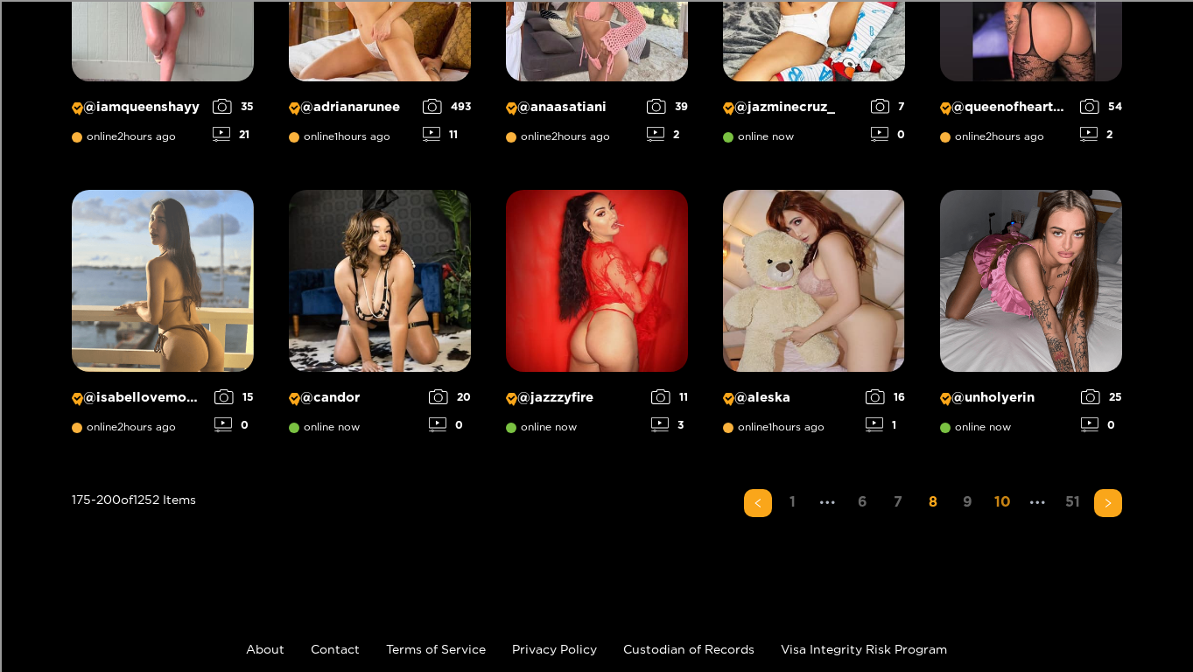
click at [999, 508] on link "10" at bounding box center [1003, 501] width 28 height 25
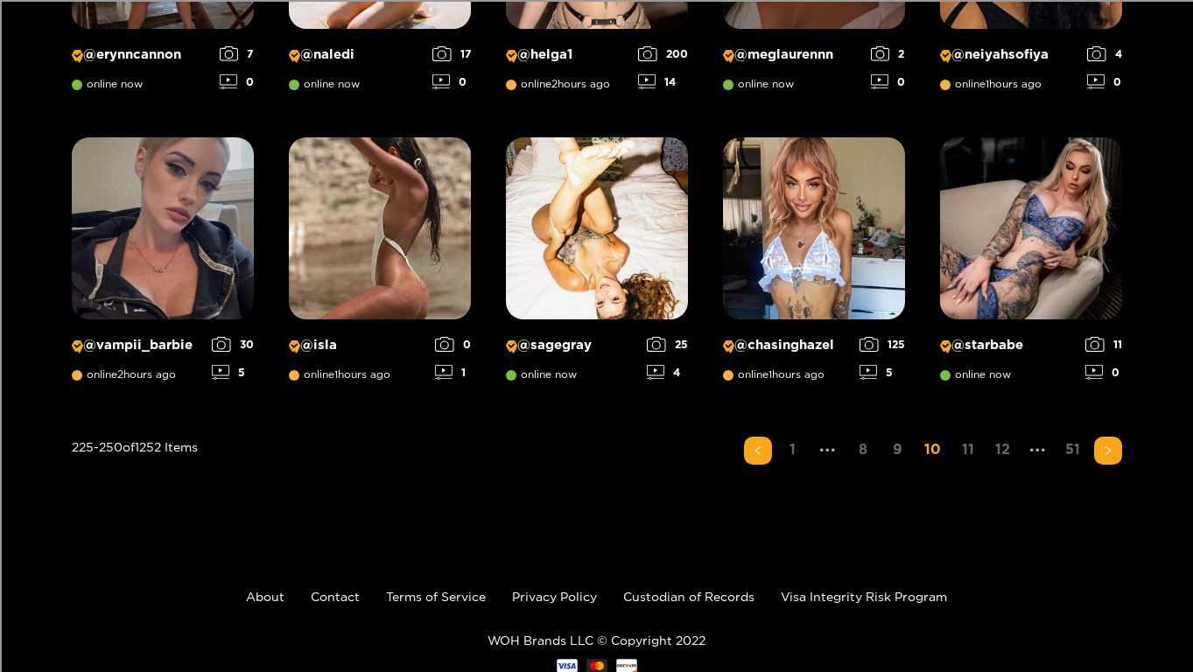
scroll to position [1389, 0]
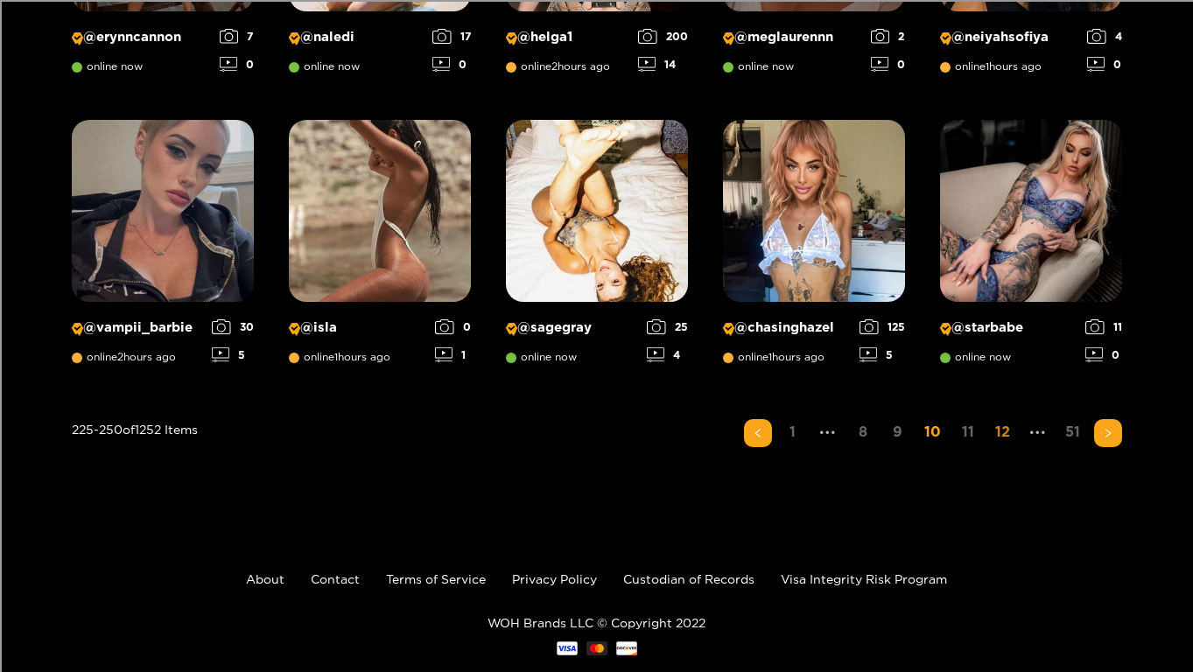
click at [995, 443] on link "12" at bounding box center [1003, 431] width 28 height 25
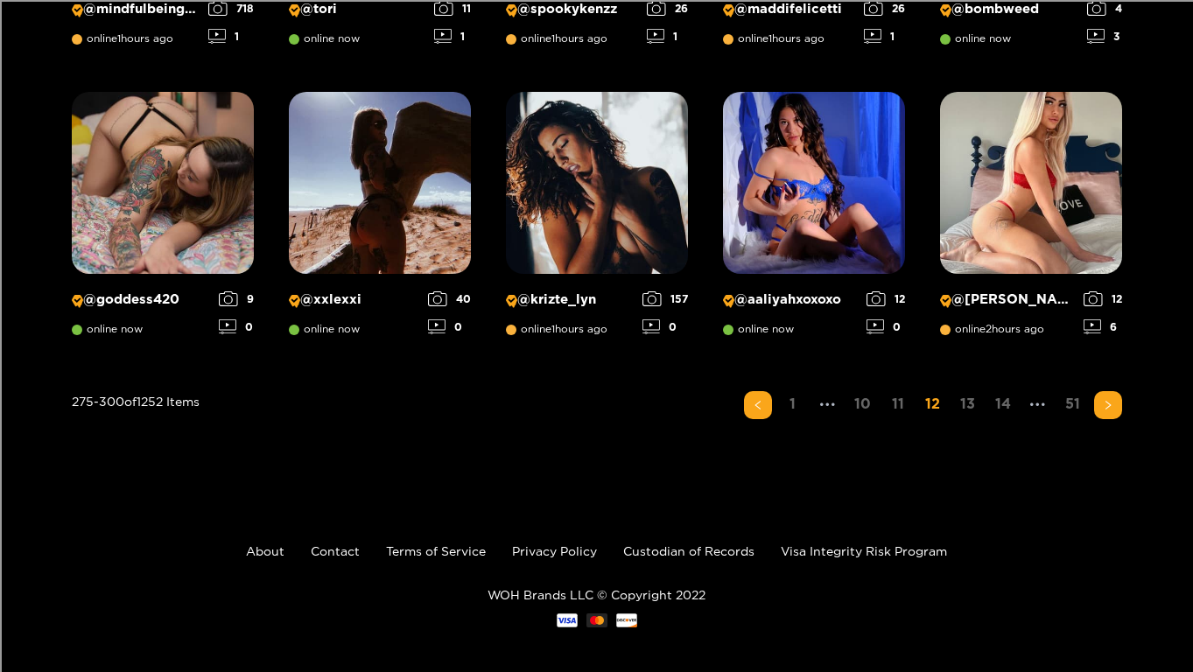
scroll to position [1425, 0]
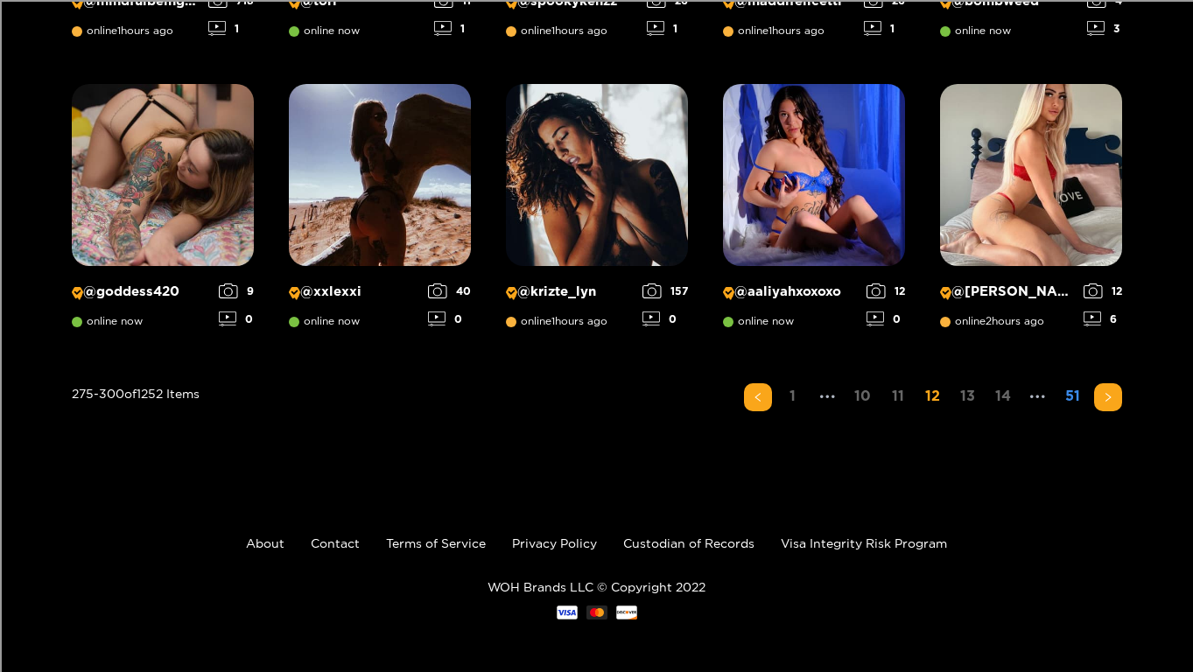
click at [1084, 410] on li "51" at bounding box center [1073, 397] width 28 height 28
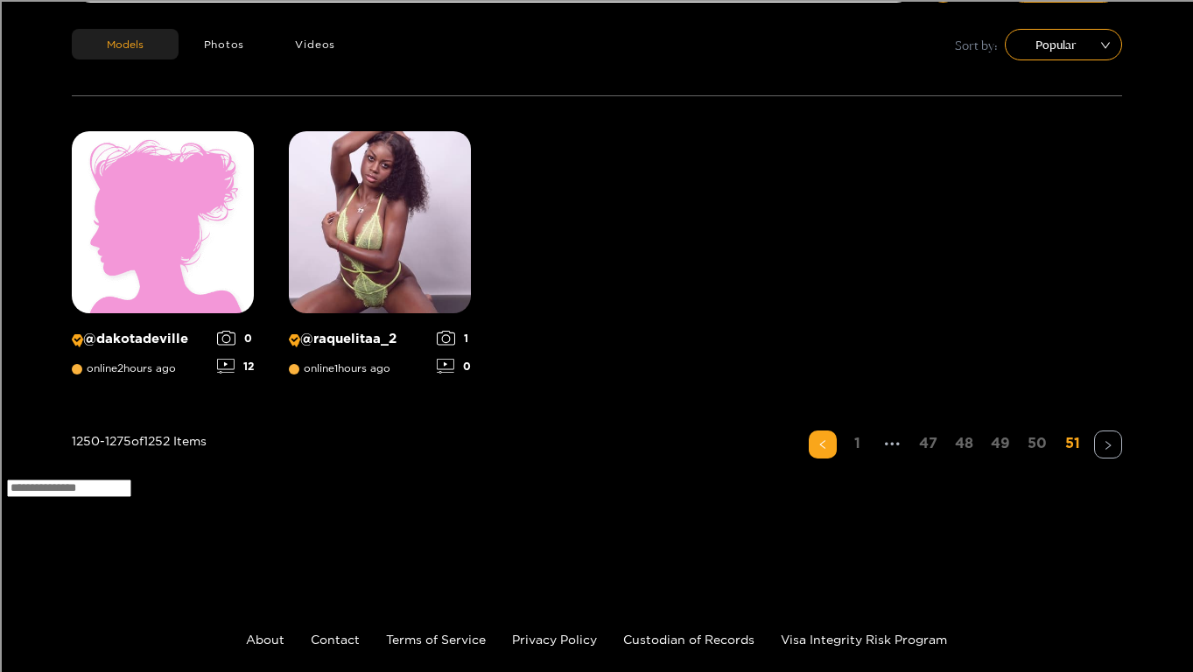
scroll to position [312, 0]
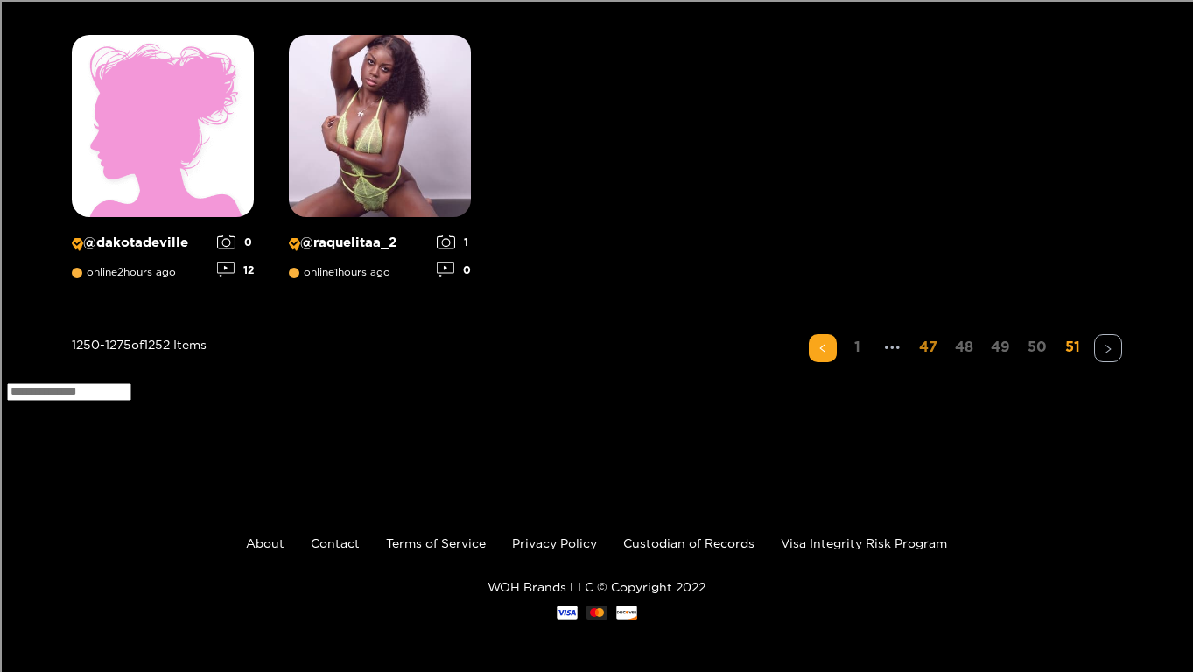
click at [931, 356] on link "47" at bounding box center [928, 346] width 29 height 25
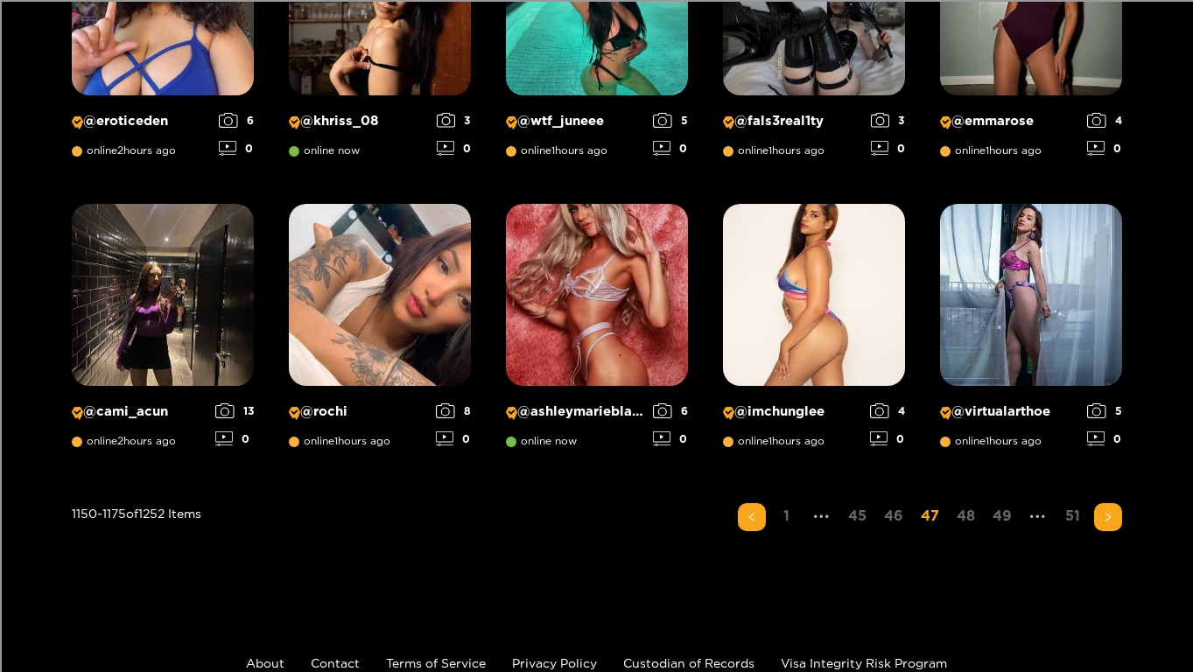
scroll to position [1425, 0]
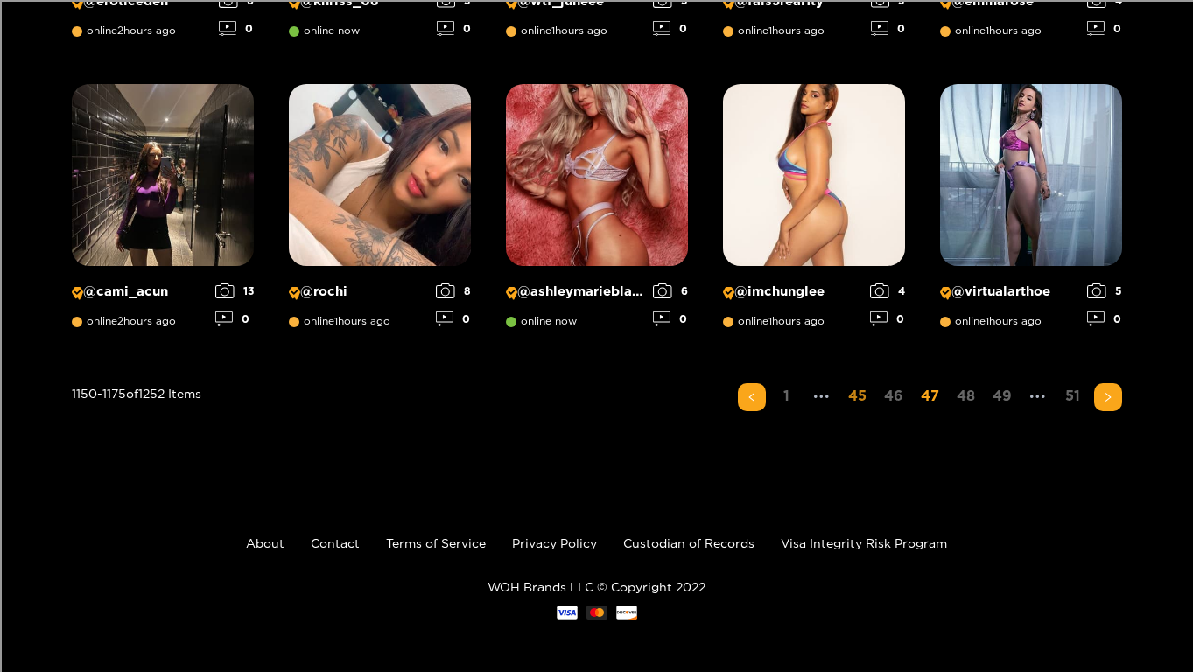
click at [861, 393] on link "45" at bounding box center [857, 395] width 29 height 25
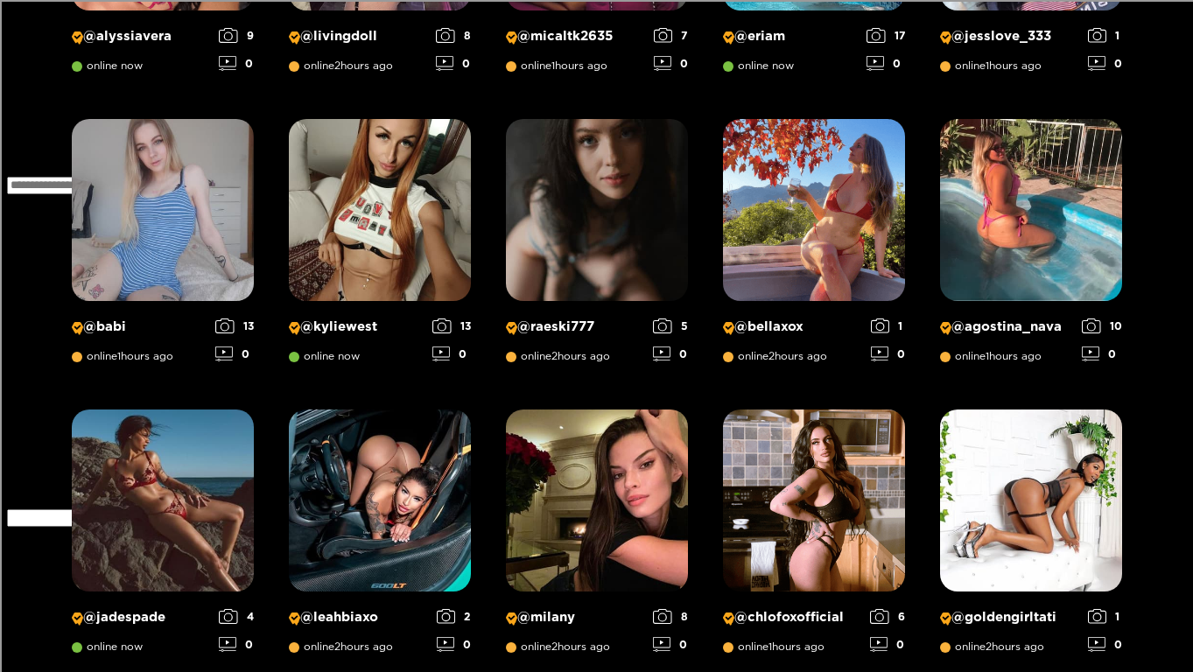
scroll to position [522, 0]
